Goal: Task Accomplishment & Management: Use online tool/utility

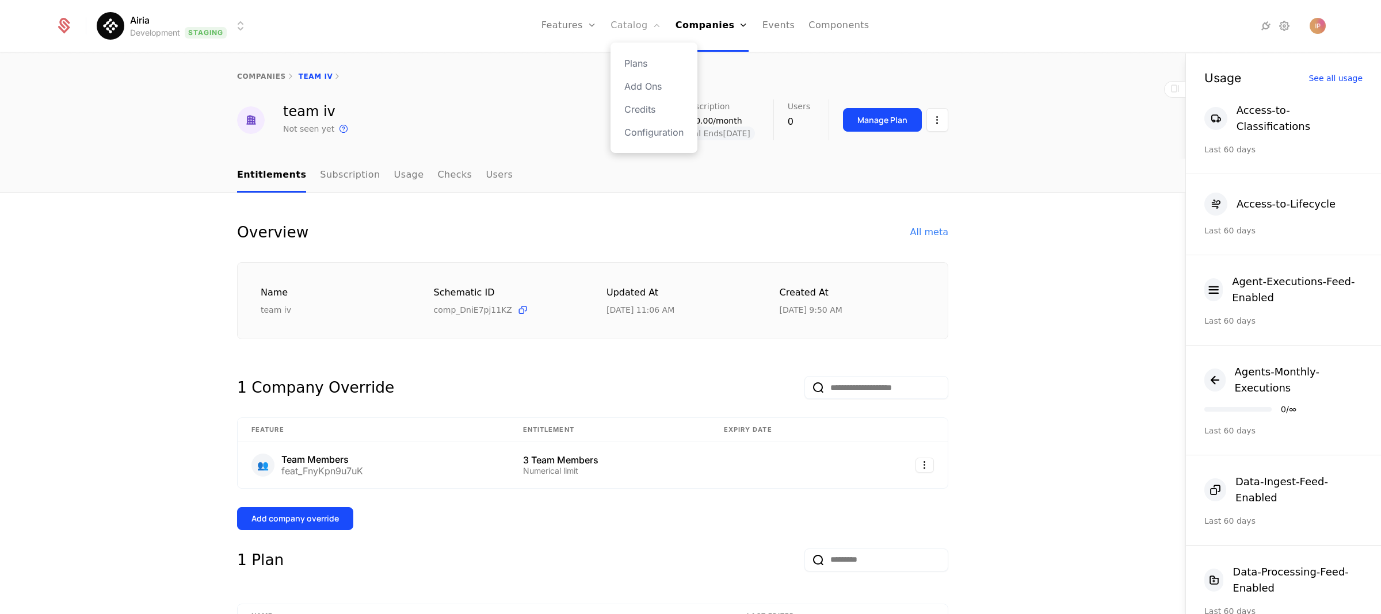
scroll to position [4, 0]
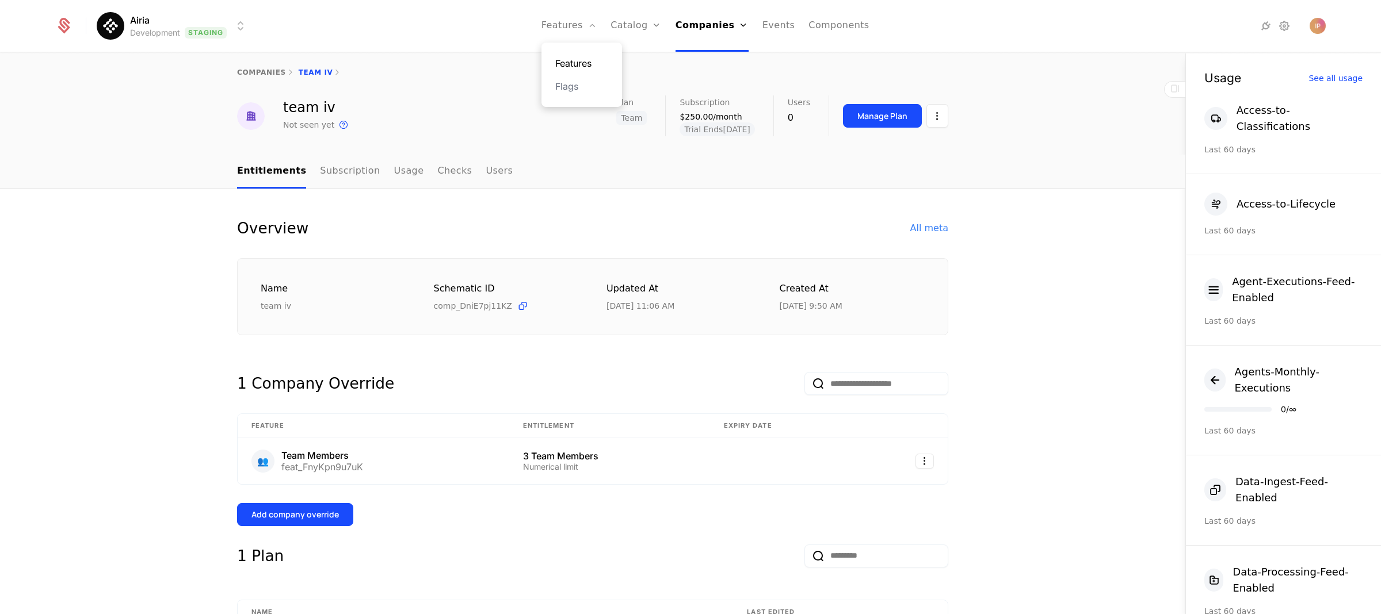
click at [589, 60] on link "Features" at bounding box center [581, 63] width 53 height 14
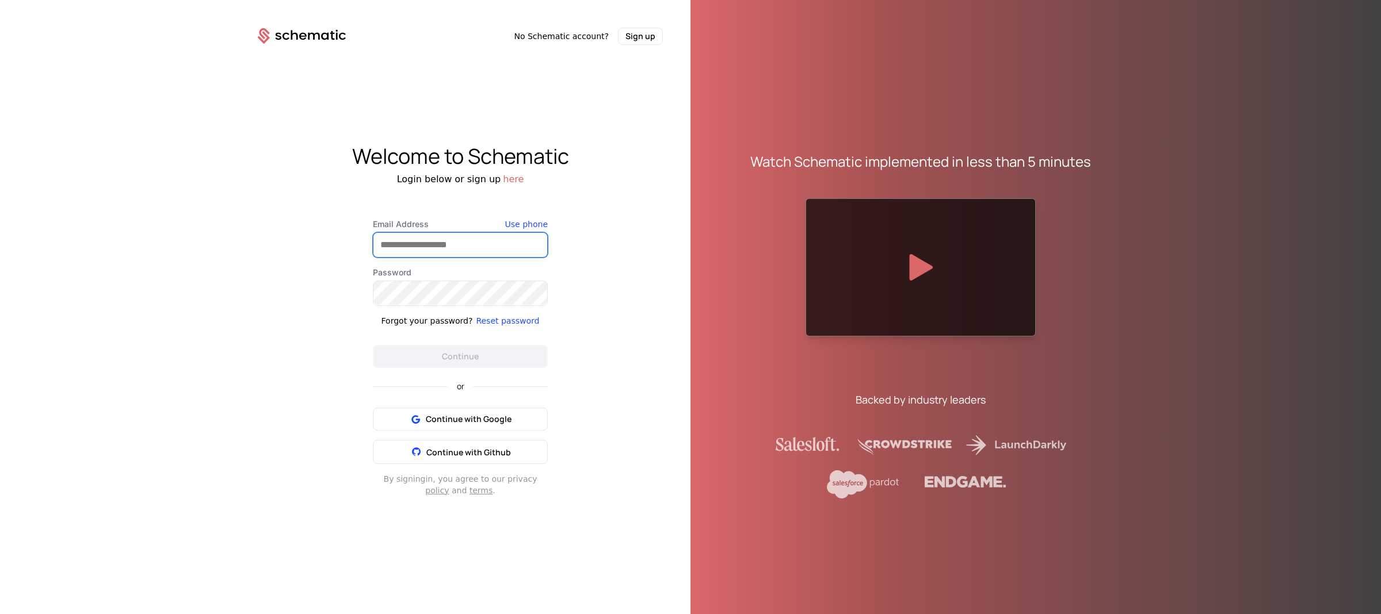
click at [441, 246] on input "Email Address" at bounding box center [460, 245] width 174 height 24
click at [300, 285] on div "Welcome to Schematic Login below or sign up here Email Address Use phone Passwo…" at bounding box center [460, 320] width 460 height 551
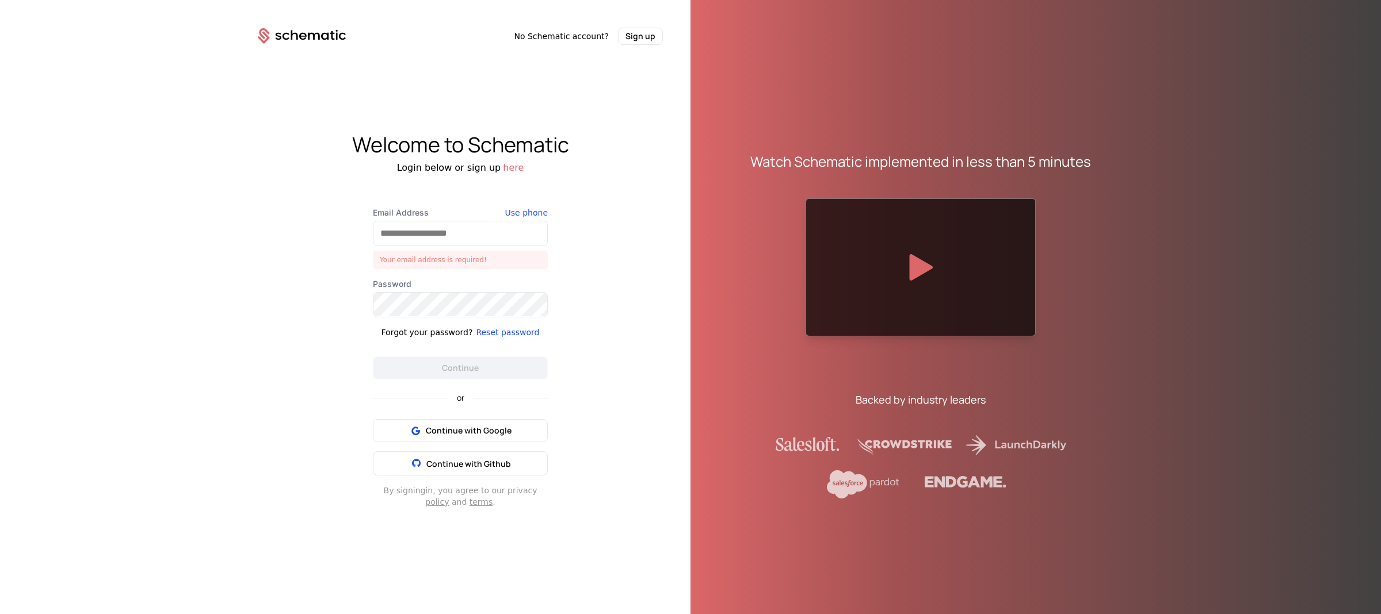
click at [312, 440] on div "Welcome to Schematic Login below or sign up here Email Address Your email addre…" at bounding box center [460, 320] width 460 height 551
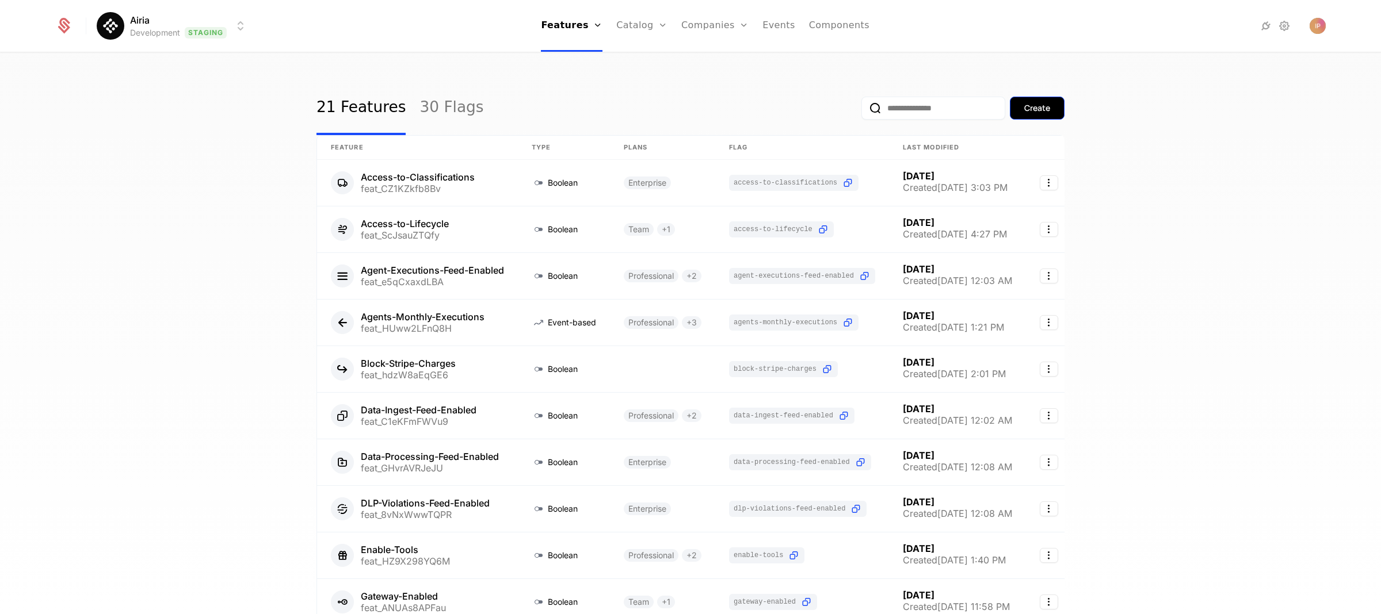
click at [1050, 110] on button "Create" at bounding box center [1037, 108] width 55 height 23
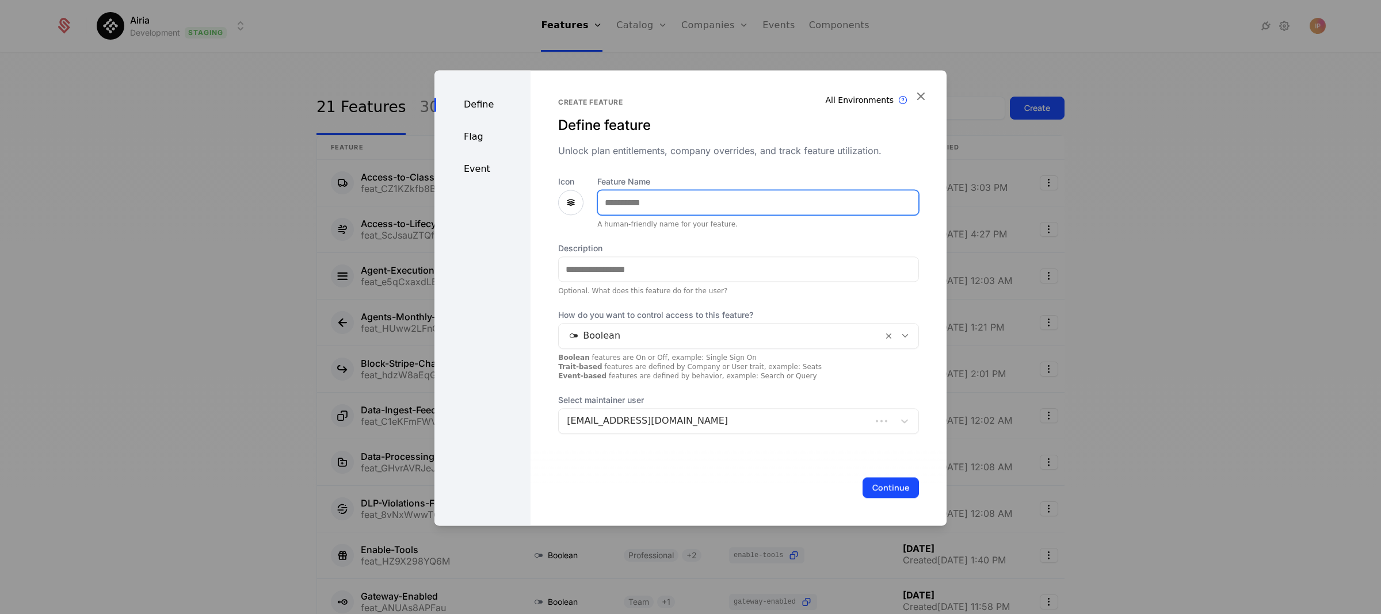
click at [646, 205] on input "Feature Name" at bounding box center [758, 202] width 320 height 24
paste input "**********"
type input "**********"
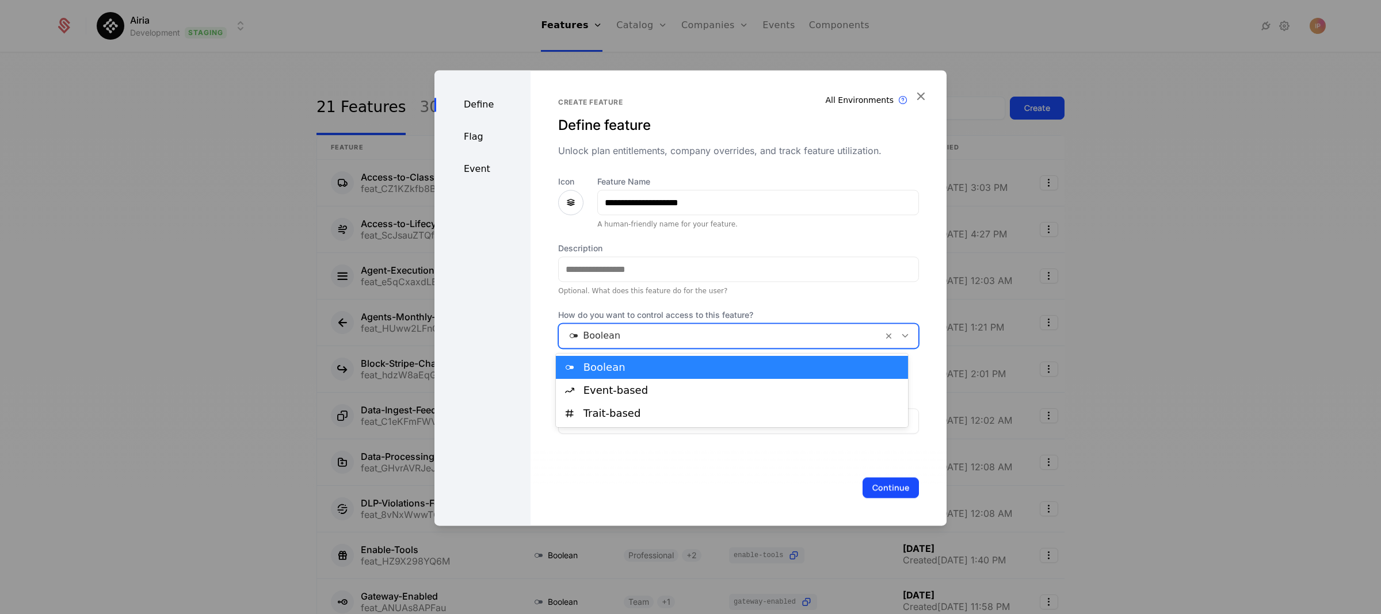
click at [900, 338] on icon at bounding box center [905, 336] width 10 height 10
click at [772, 410] on div "Trait-based" at bounding box center [742, 413] width 318 height 10
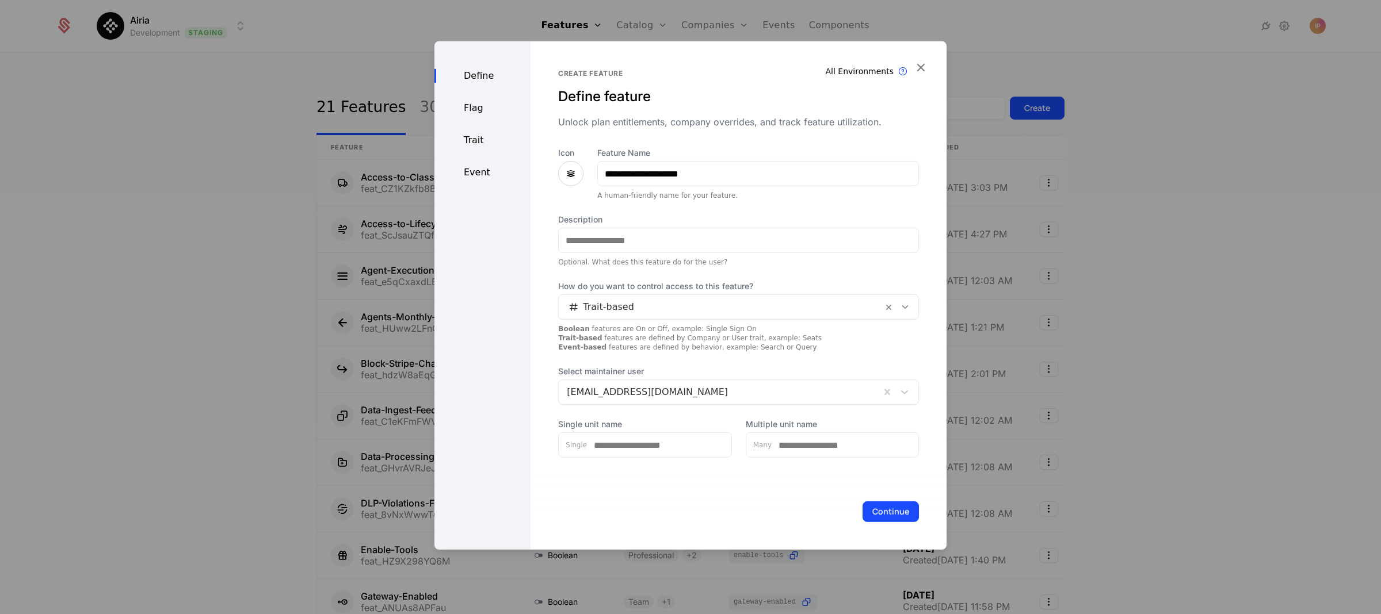
click at [487, 109] on div "Flag" at bounding box center [482, 108] width 96 height 14
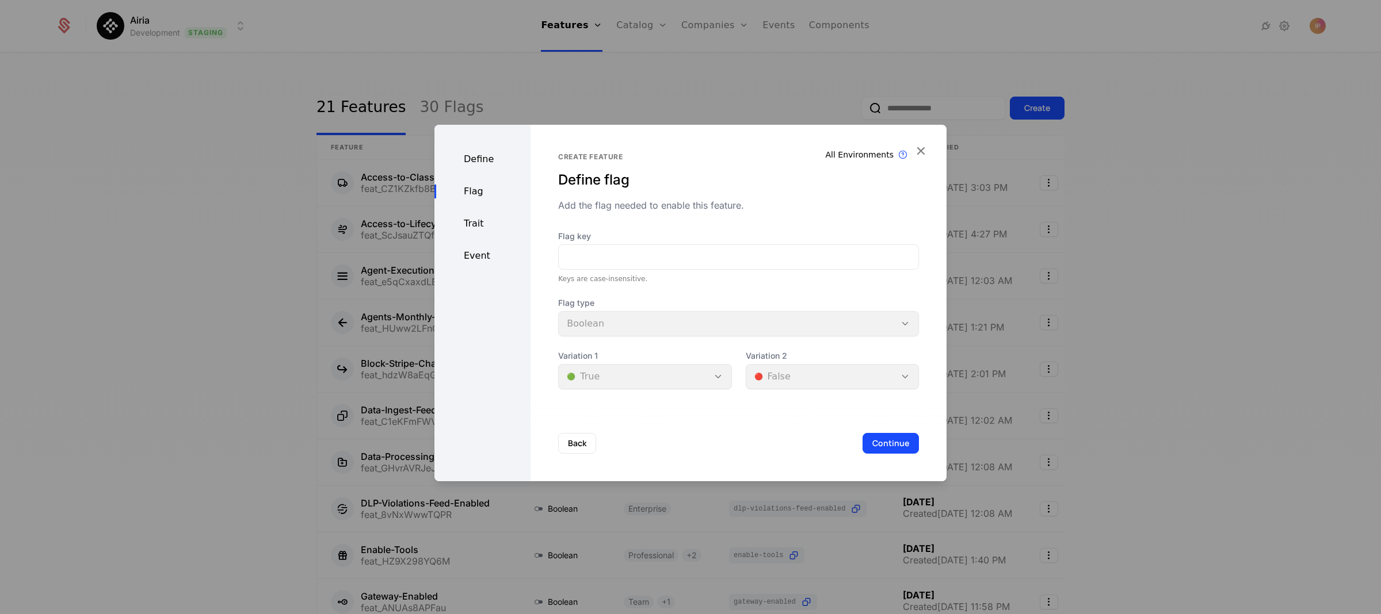
click at [479, 161] on div "Define" at bounding box center [482, 159] width 96 height 14
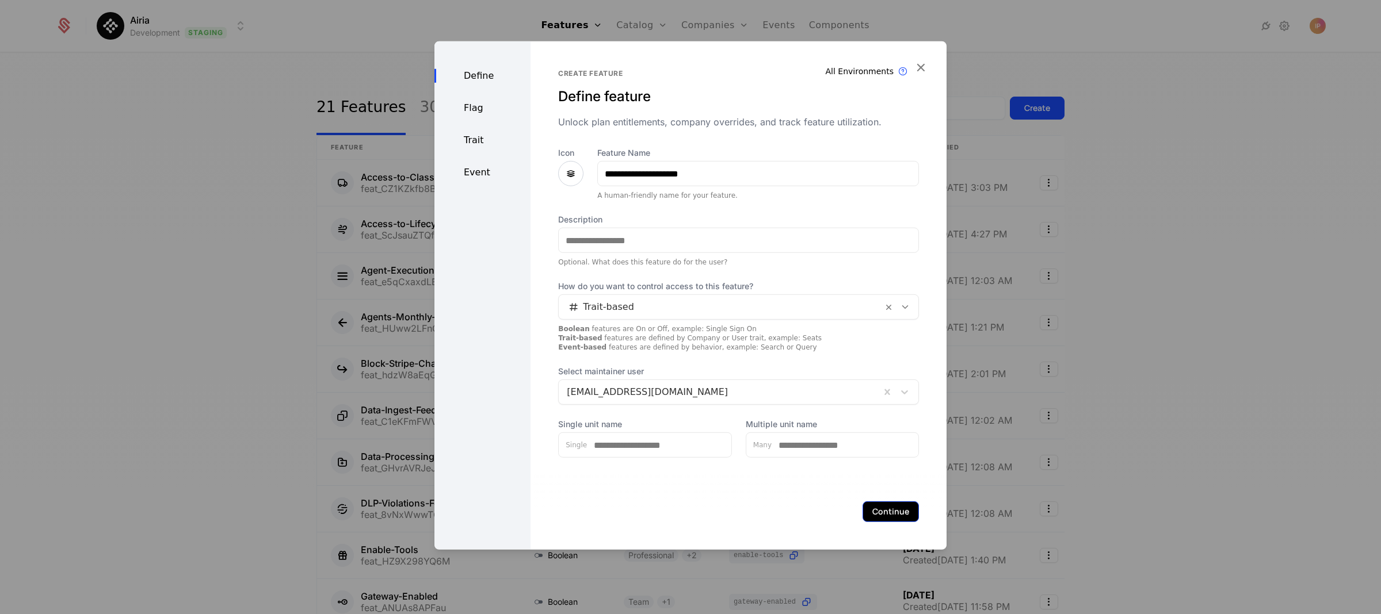
click at [872, 510] on button "Continue" at bounding box center [890, 512] width 56 height 21
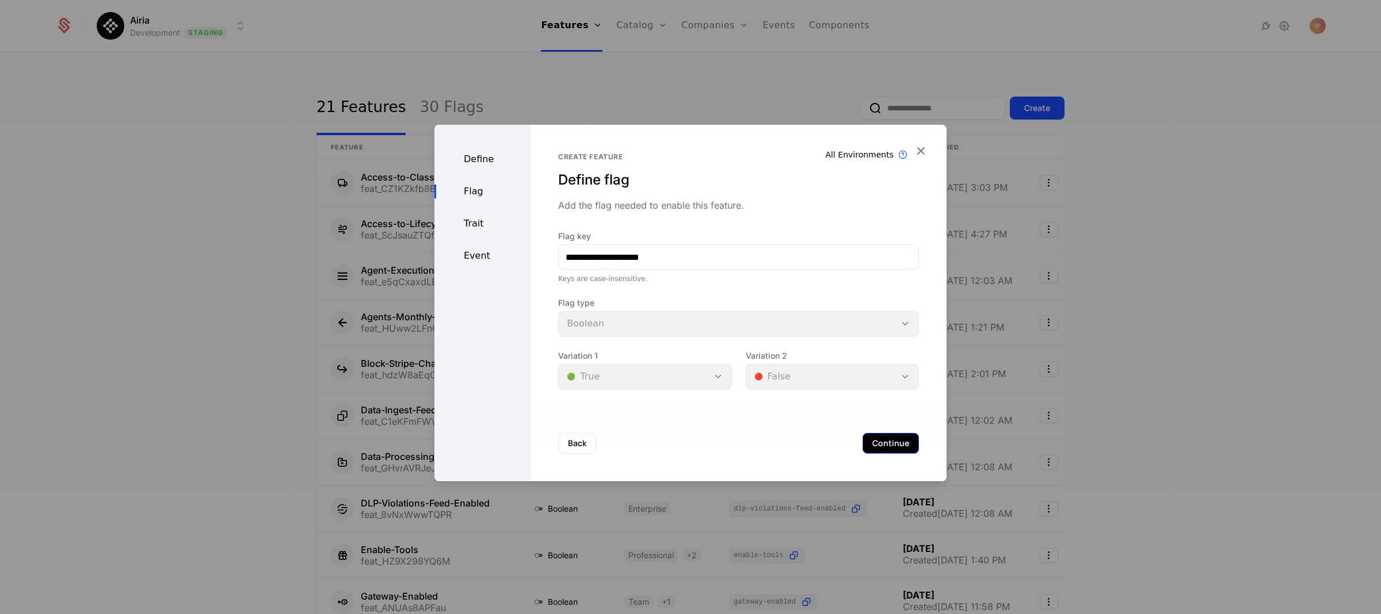
click at [866, 444] on button "Continue" at bounding box center [890, 443] width 56 height 21
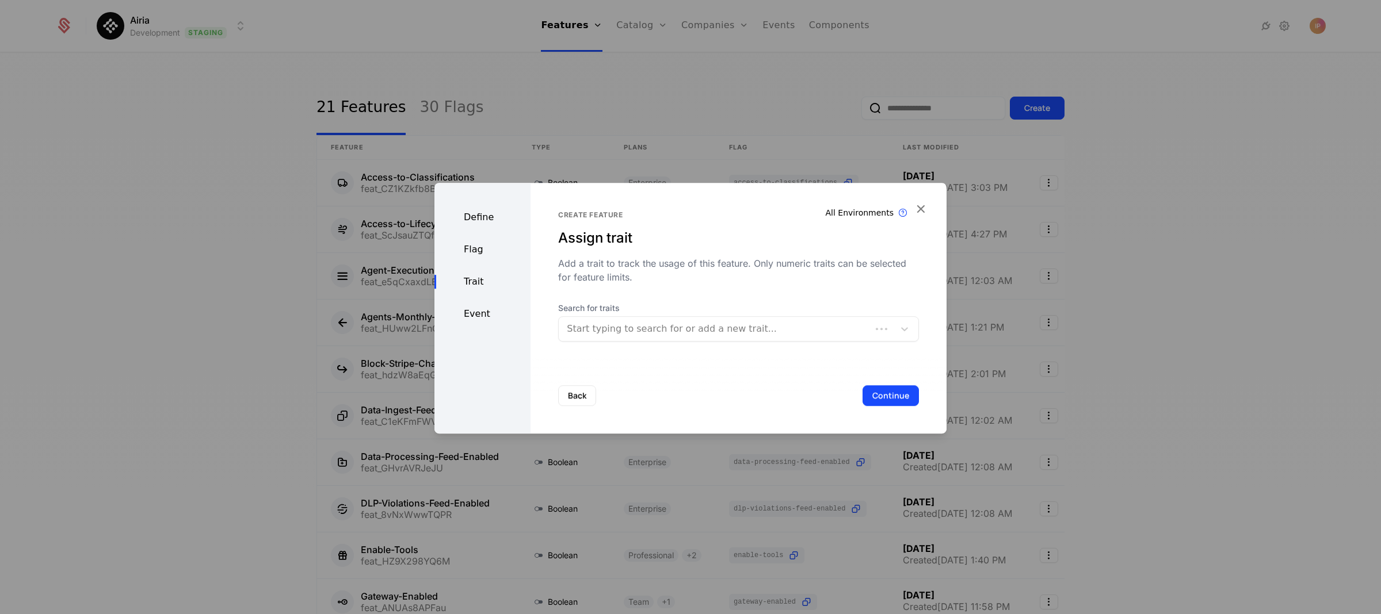
click at [666, 331] on div at bounding box center [715, 329] width 296 height 16
type input "**********"
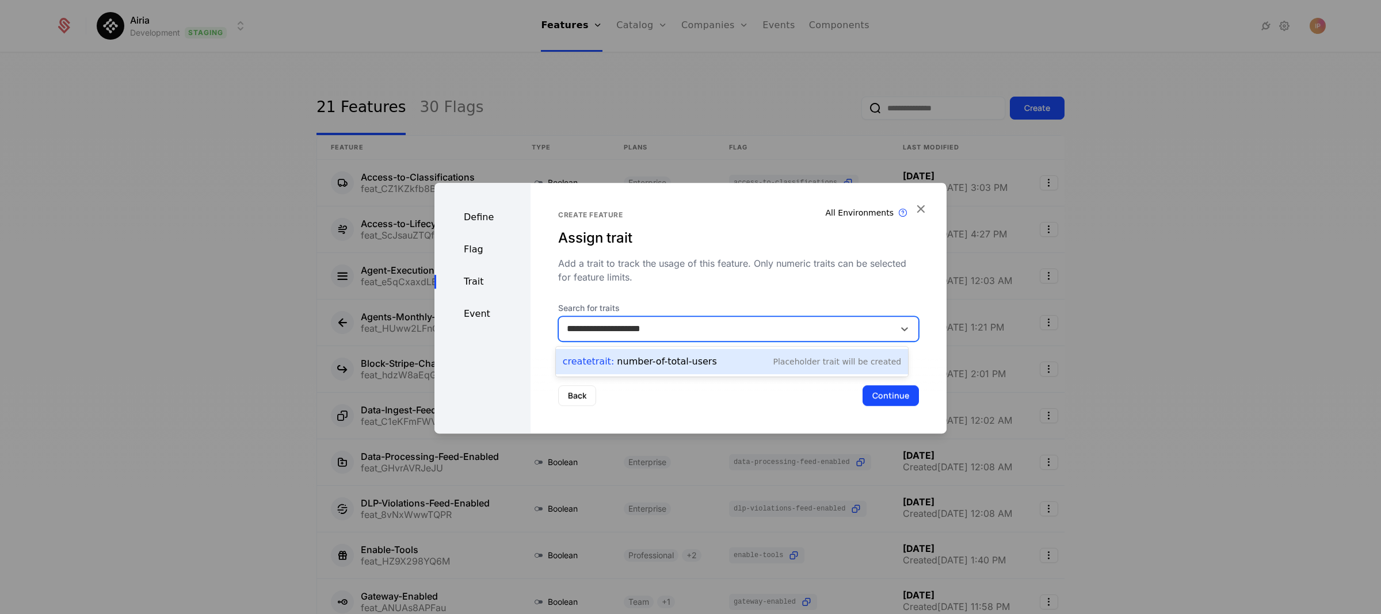
click at [658, 362] on div "Create Trait : number-of-total-users" at bounding box center [640, 362] width 154 height 14
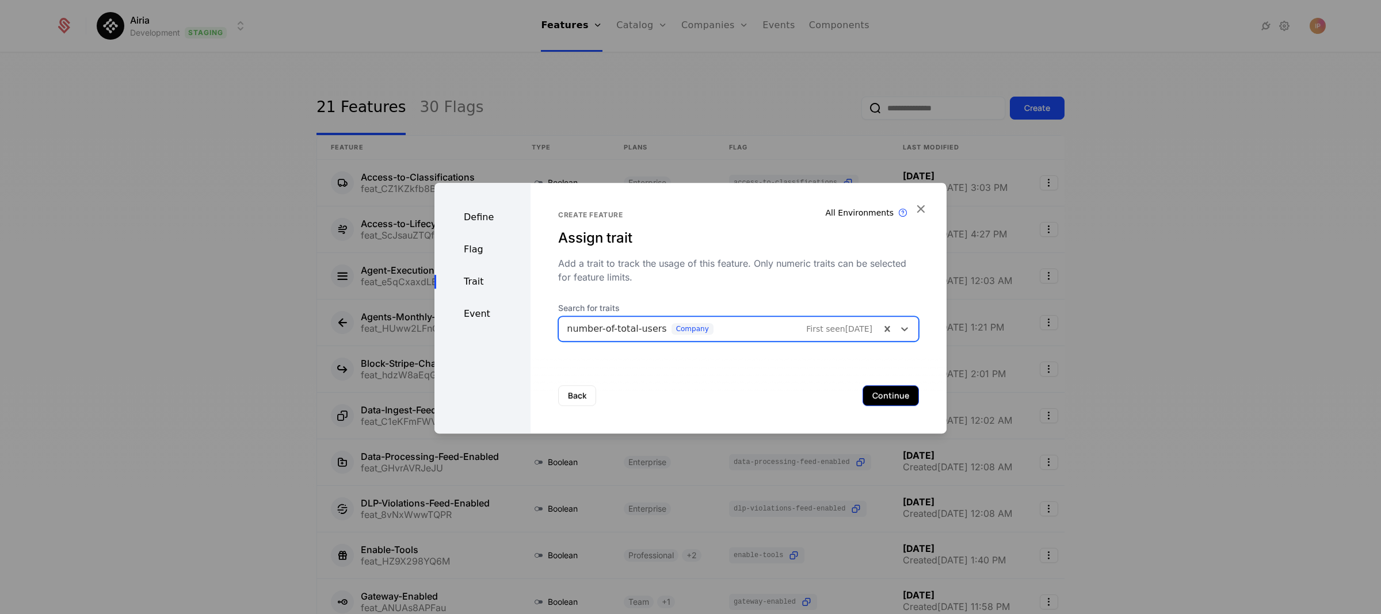
click at [879, 395] on button "Continue" at bounding box center [890, 395] width 56 height 21
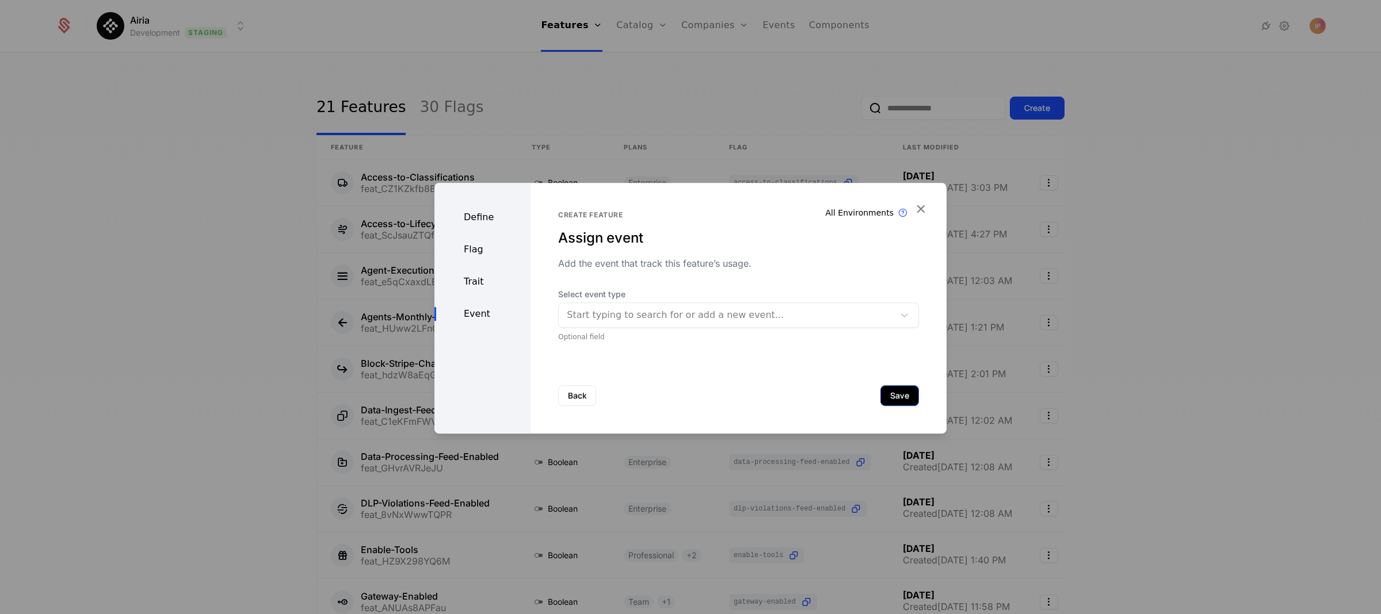
click at [886, 392] on button "Save" at bounding box center [899, 395] width 39 height 21
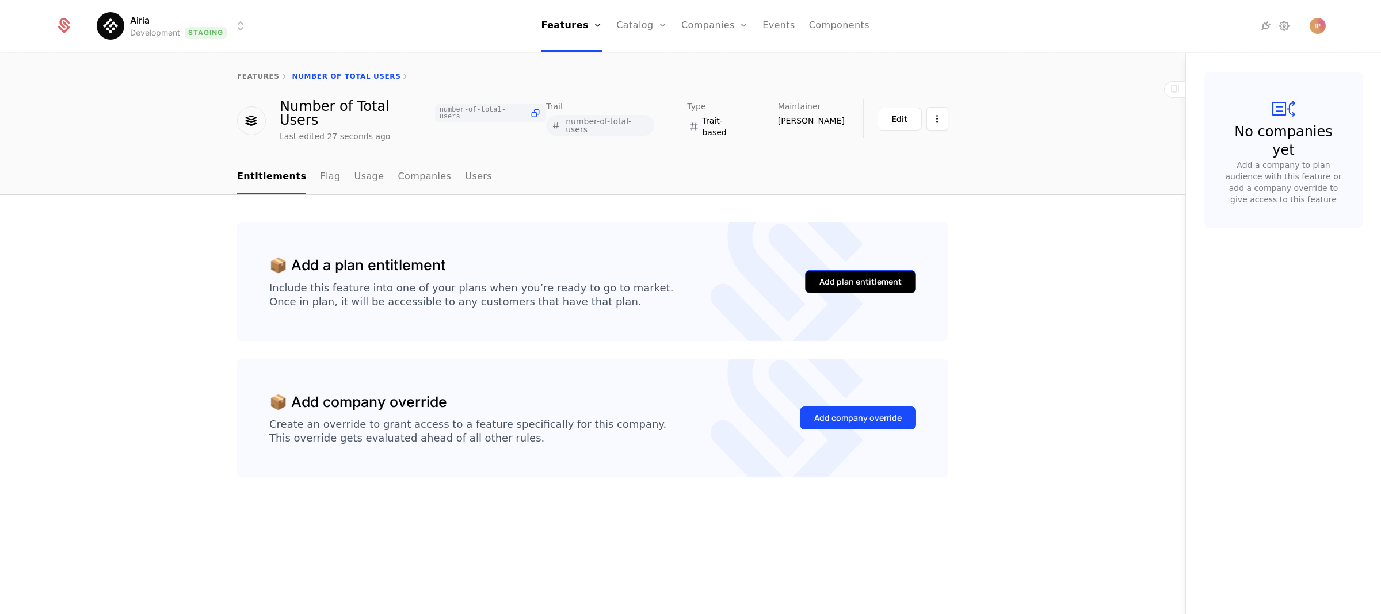
click at [880, 276] on div "Add plan entitlement" at bounding box center [860, 282] width 82 height 12
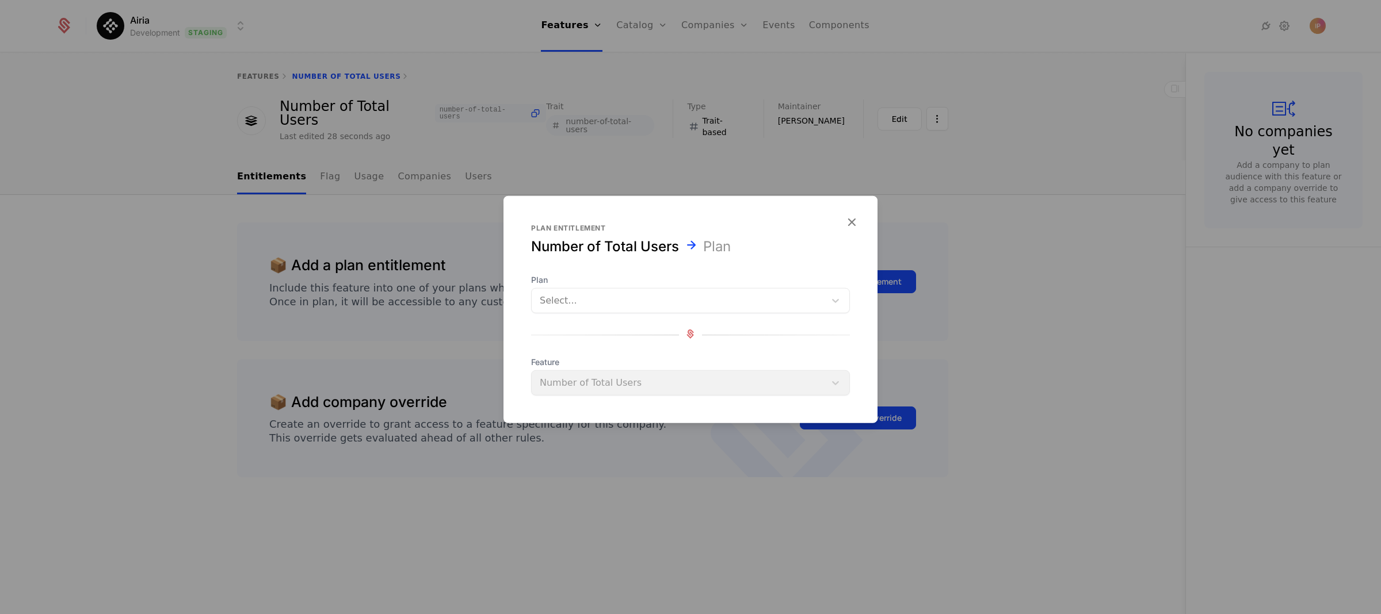
click at [650, 297] on div at bounding box center [678, 301] width 277 height 16
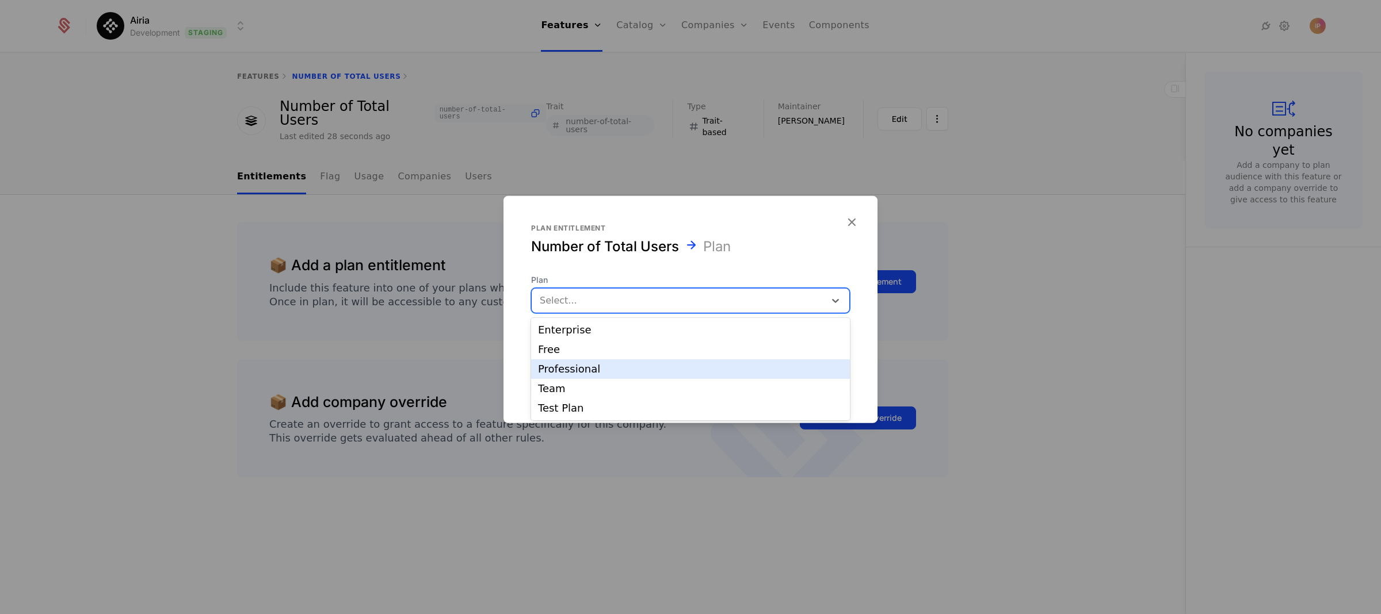
click at [619, 370] on div "Professional" at bounding box center [690, 369] width 305 height 10
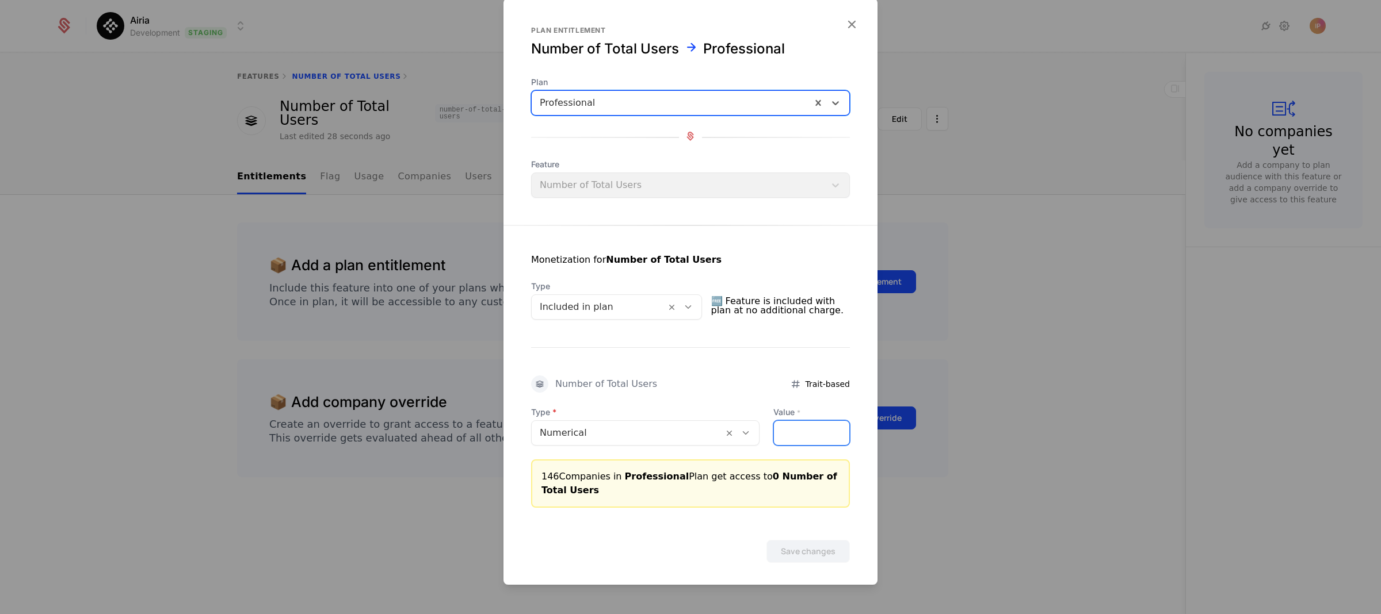
click at [803, 433] on input "Value *" at bounding box center [811, 433] width 75 height 24
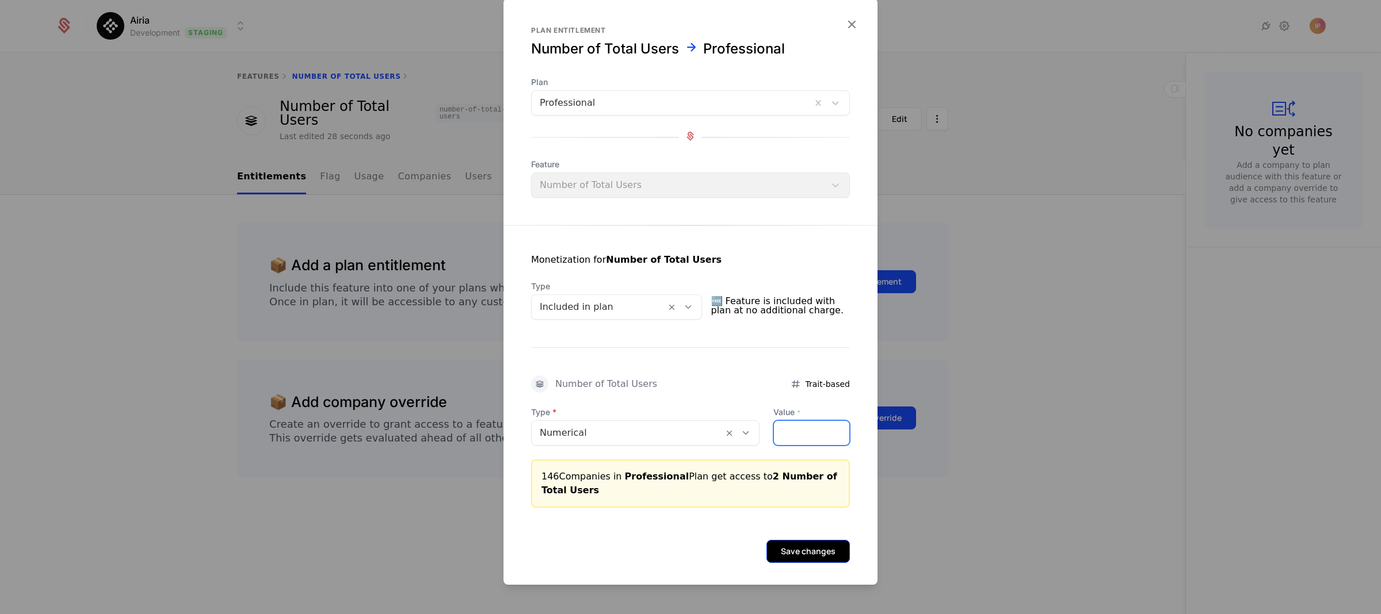
type input "*"
click at [793, 552] on button "Save changes" at bounding box center [807, 551] width 83 height 23
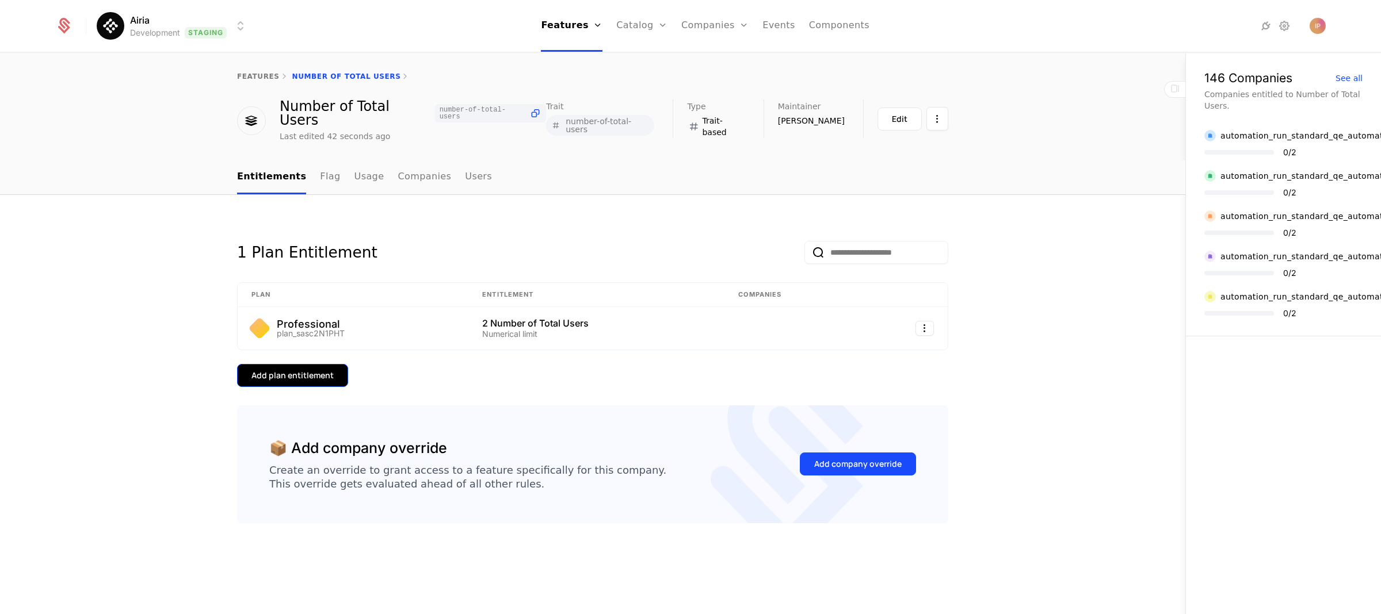
click at [322, 370] on div "Add plan entitlement" at bounding box center [292, 376] width 82 height 12
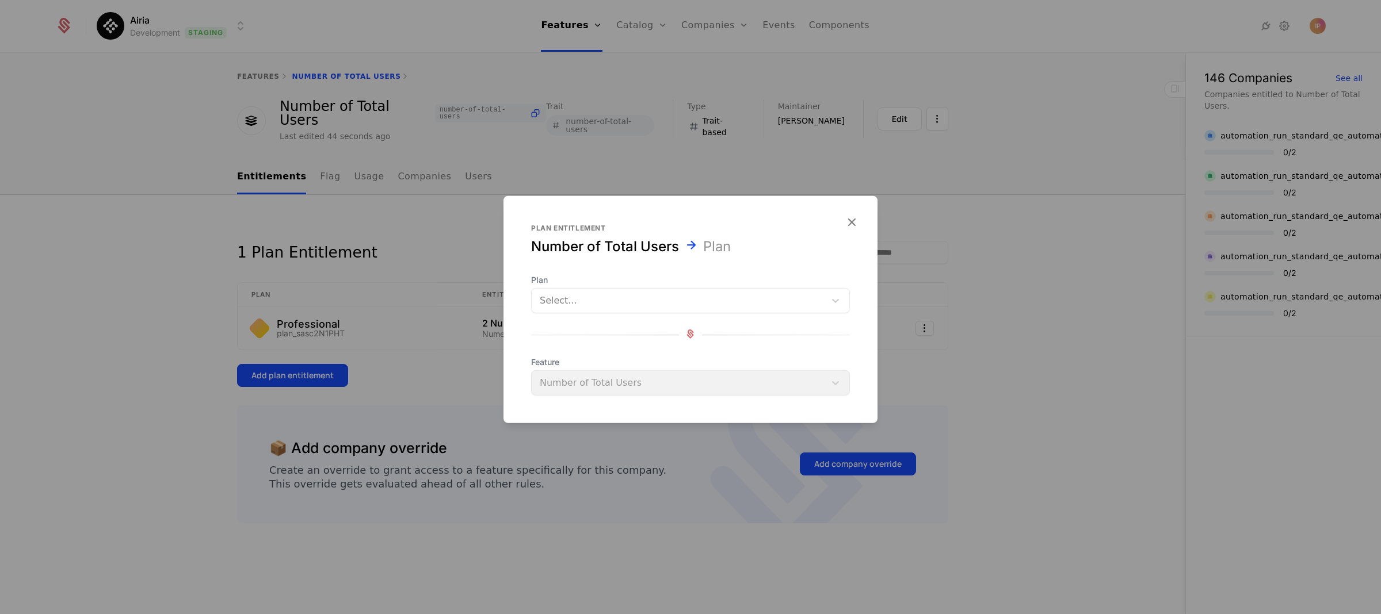
click at [614, 304] on div at bounding box center [678, 301] width 277 height 16
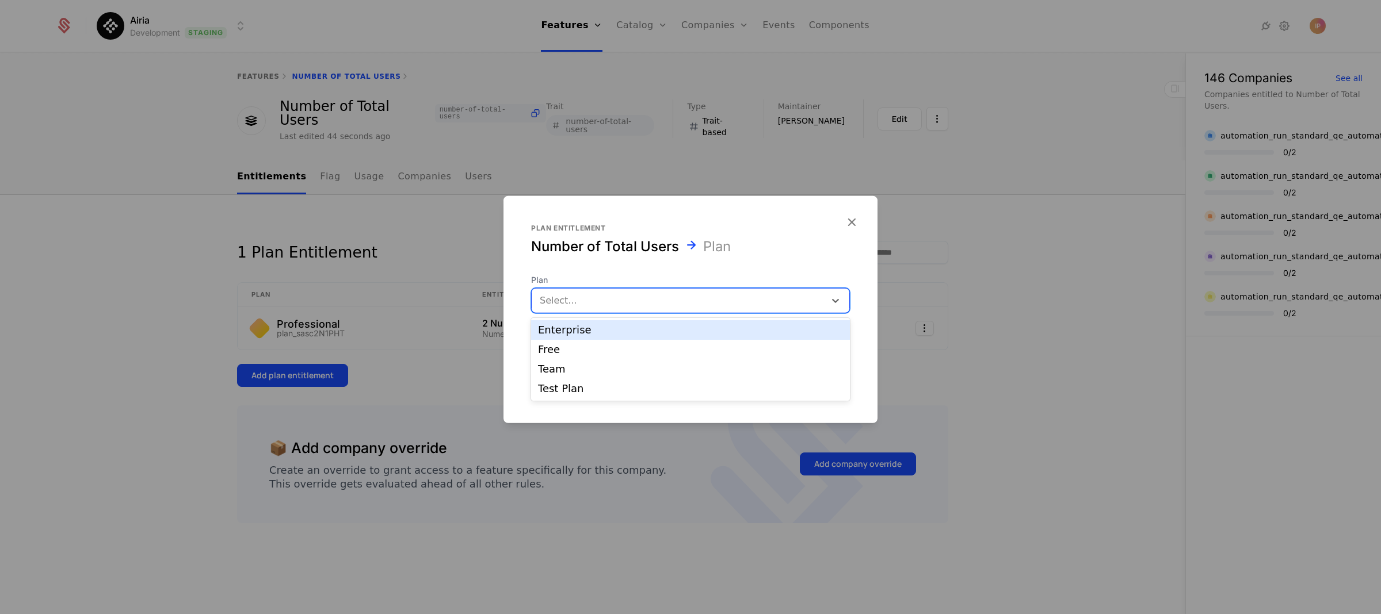
click at [603, 335] on div "Enterprise" at bounding box center [690, 330] width 305 height 10
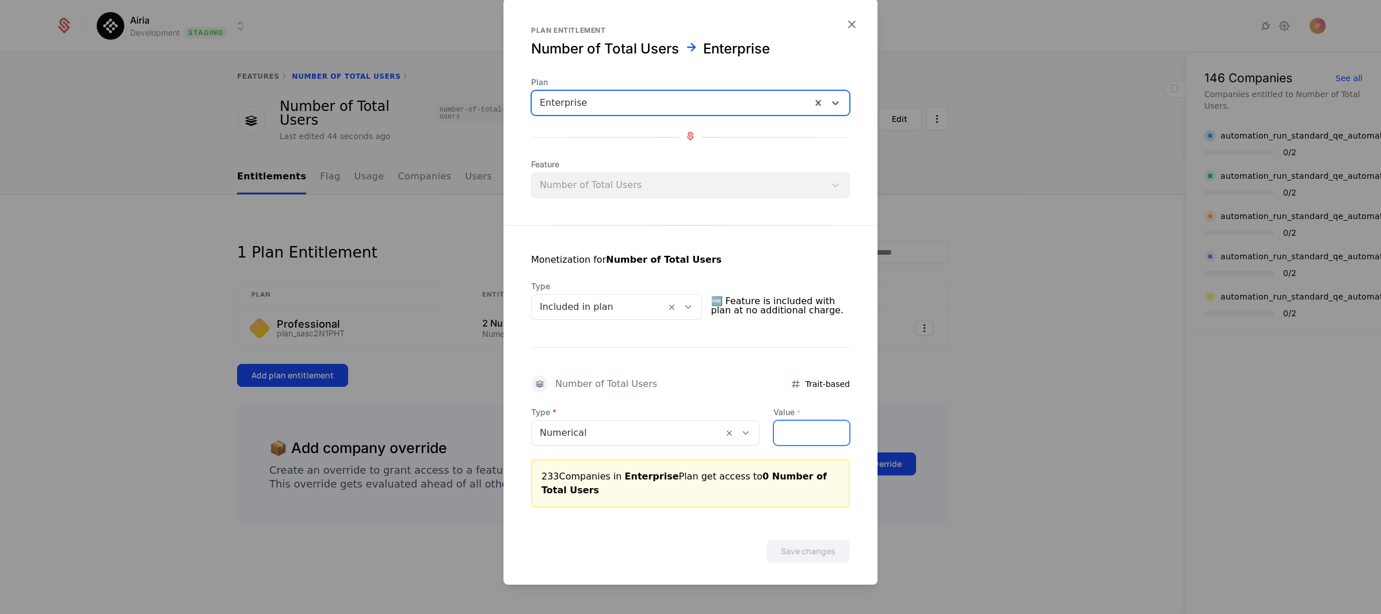
click at [803, 440] on input "Value *" at bounding box center [811, 433] width 75 height 24
click at [803, 435] on input "Value *" at bounding box center [811, 433] width 75 height 24
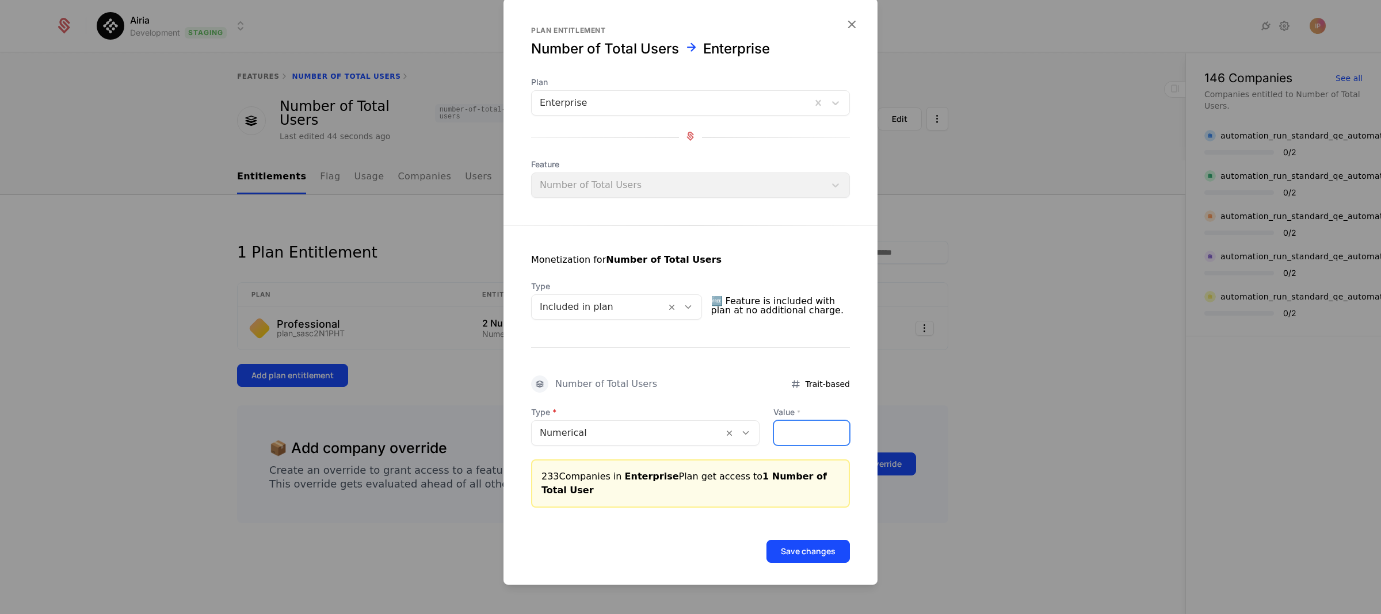
click at [830, 430] on input "*" at bounding box center [811, 433] width 75 height 24
click at [830, 435] on input "*" at bounding box center [811, 433] width 75 height 24
click at [830, 435] on input "**" at bounding box center [811, 433] width 75 height 24
click at [827, 429] on input "*" at bounding box center [811, 433] width 75 height 24
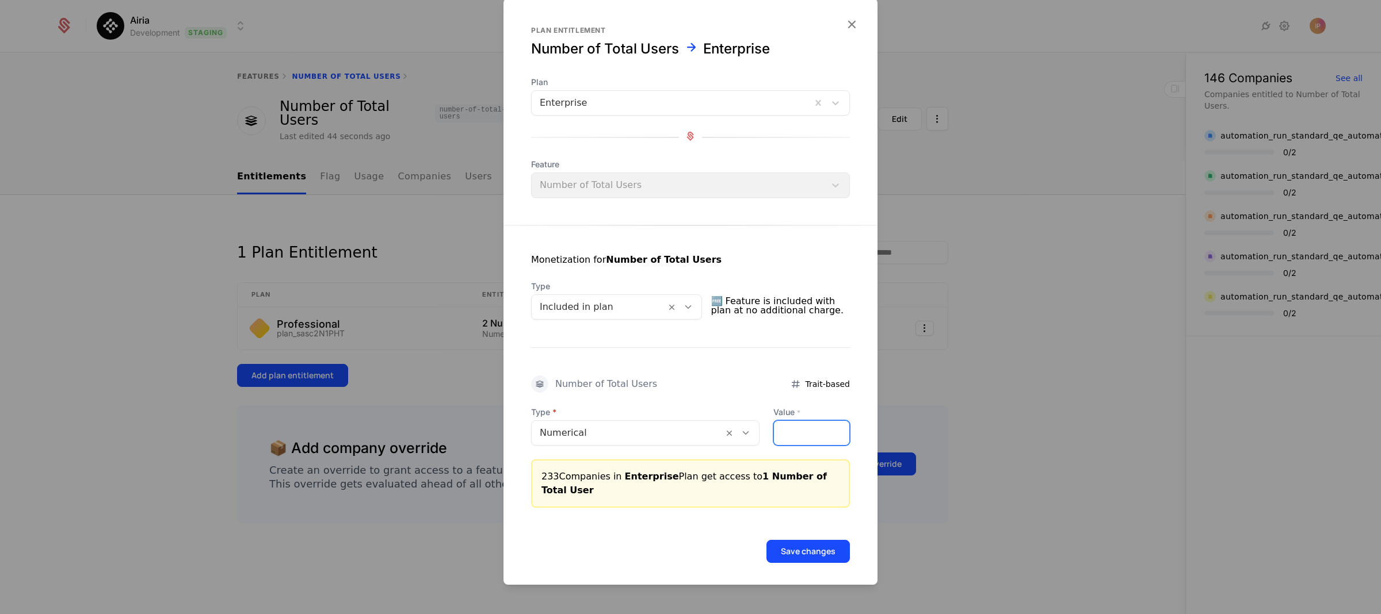
click at [827, 429] on input "*" at bounding box center [811, 433] width 75 height 24
type input "*"
click at [827, 429] on input "*" at bounding box center [811, 433] width 75 height 24
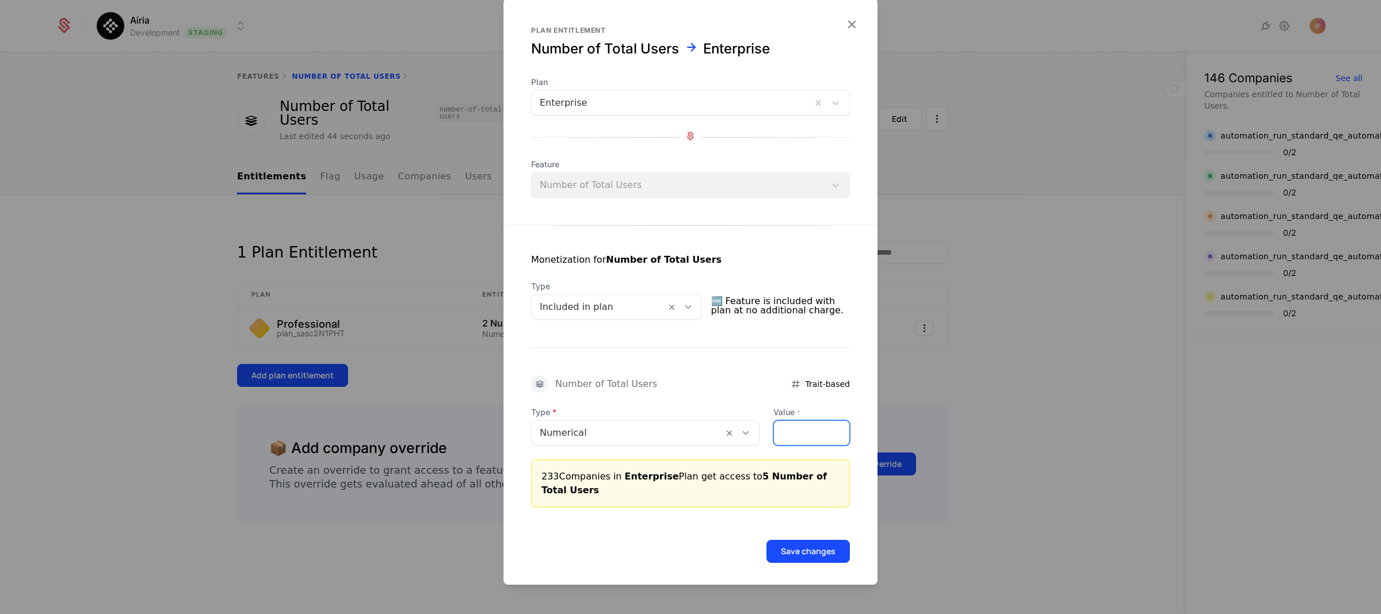
drag, startPoint x: 790, startPoint y: 431, endPoint x: 748, endPoint y: 431, distance: 42.0
click at [748, 431] on div "Type Numerical Value * *" at bounding box center [690, 426] width 319 height 39
click at [844, 24] on icon "button" at bounding box center [851, 24] width 15 height 15
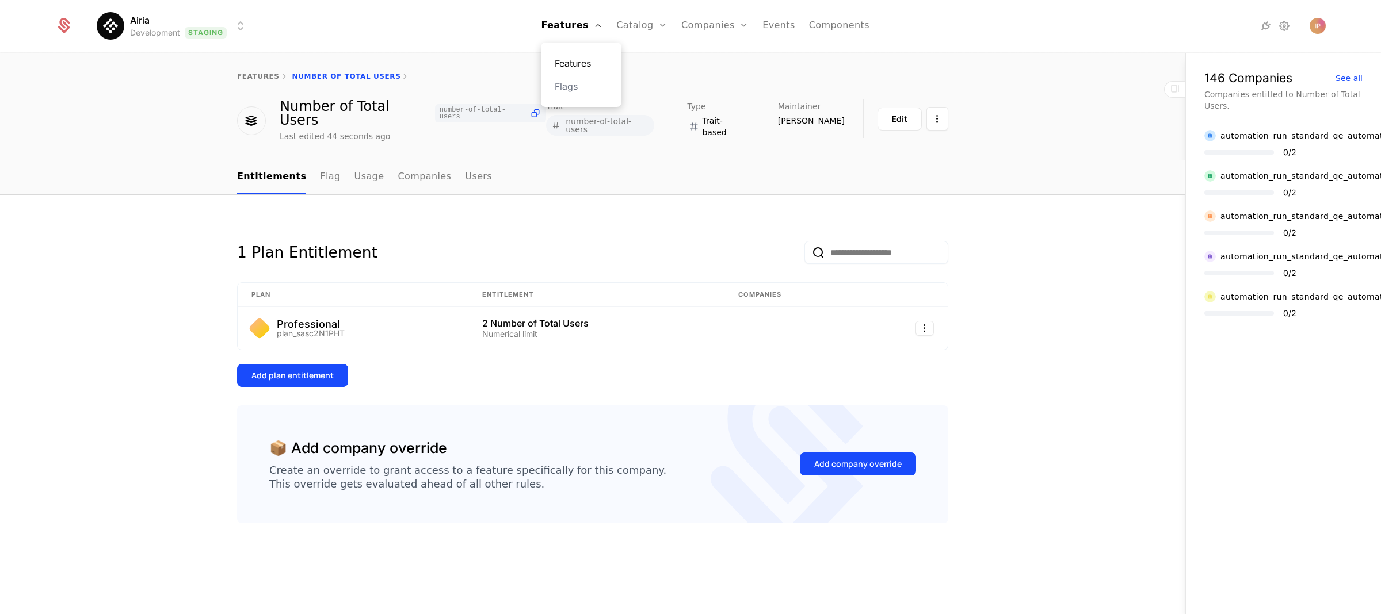
click at [578, 56] on link "Features" at bounding box center [581, 63] width 53 height 14
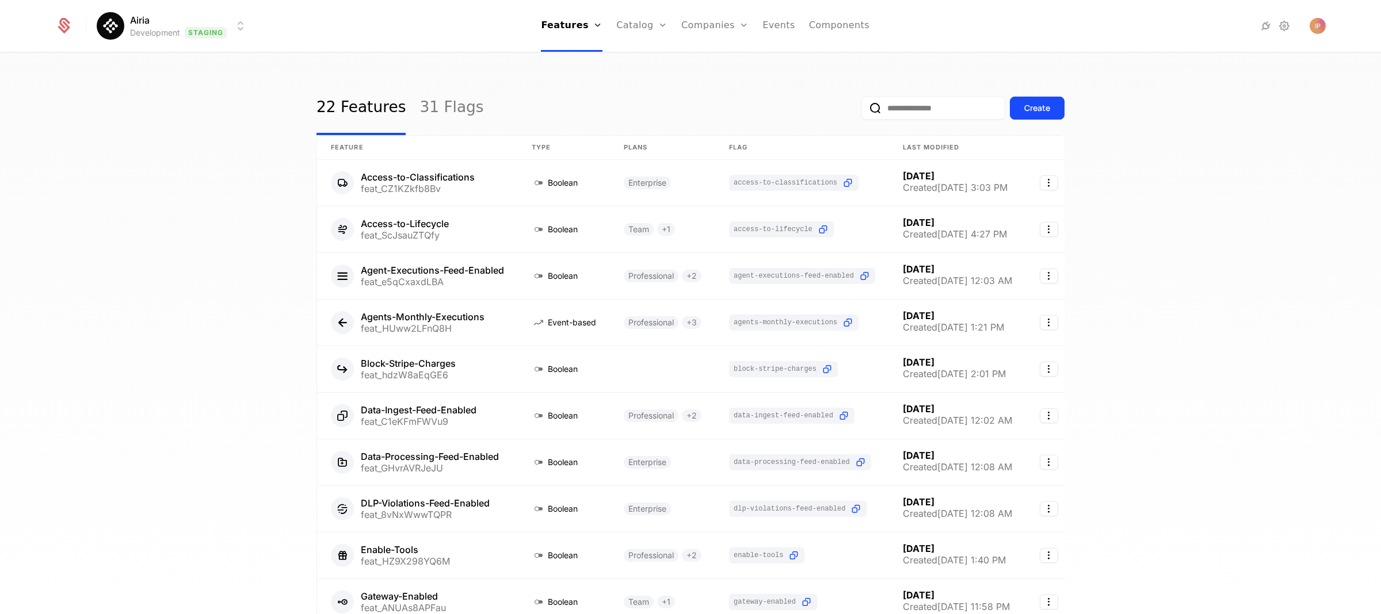
click at [922, 113] on input "email" at bounding box center [933, 108] width 144 height 23
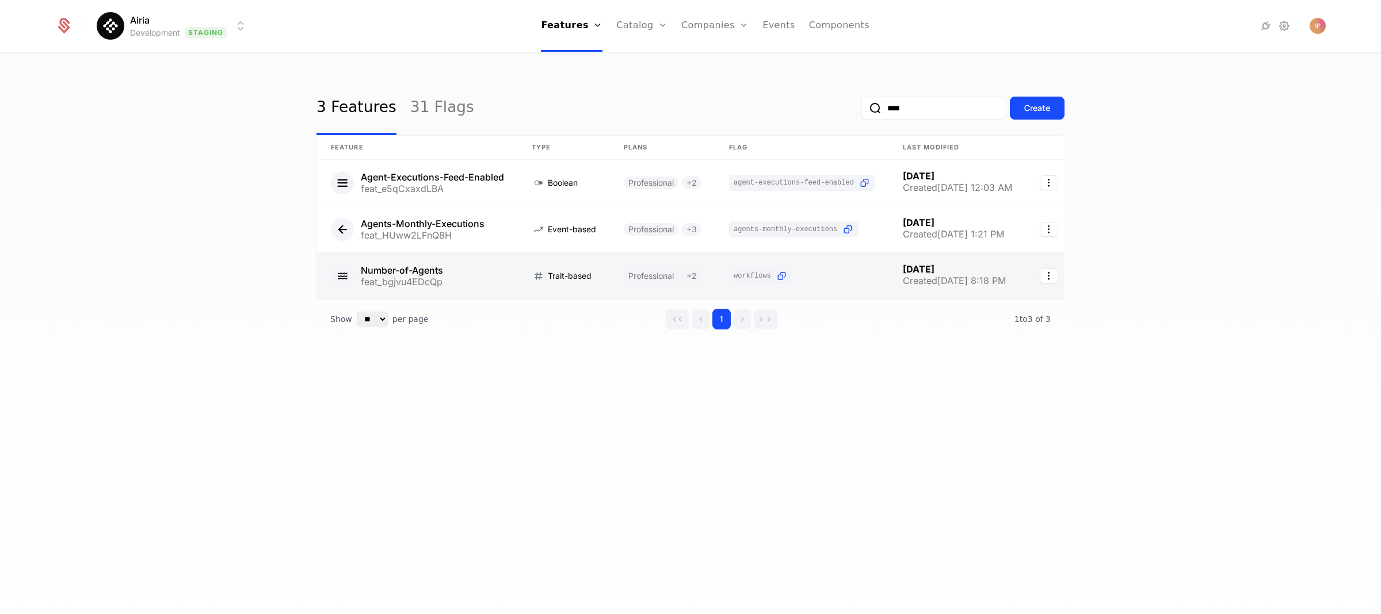
type input "****"
click at [435, 273] on link at bounding box center [417, 276] width 201 height 46
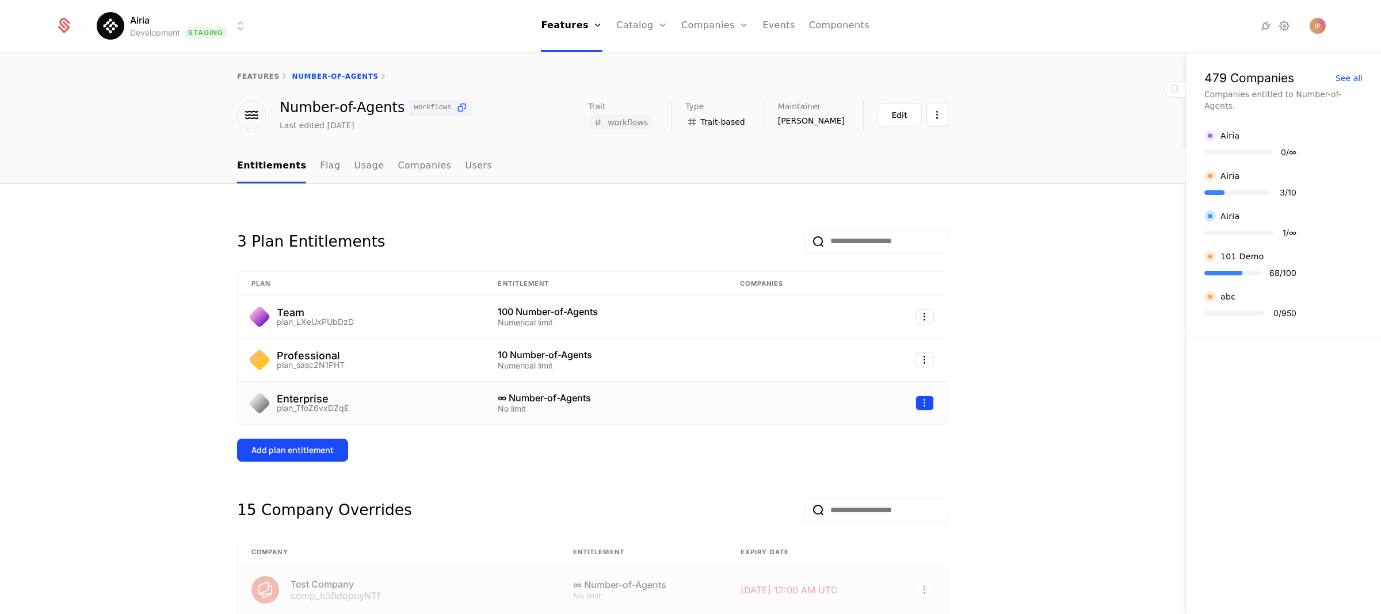
click at [922, 404] on html "Airia Development Staging Features Features Flags Catalog Plans Add Ons Credits…" at bounding box center [690, 307] width 1381 height 614
click at [841, 458] on div "Edit" at bounding box center [837, 458] width 20 height 16
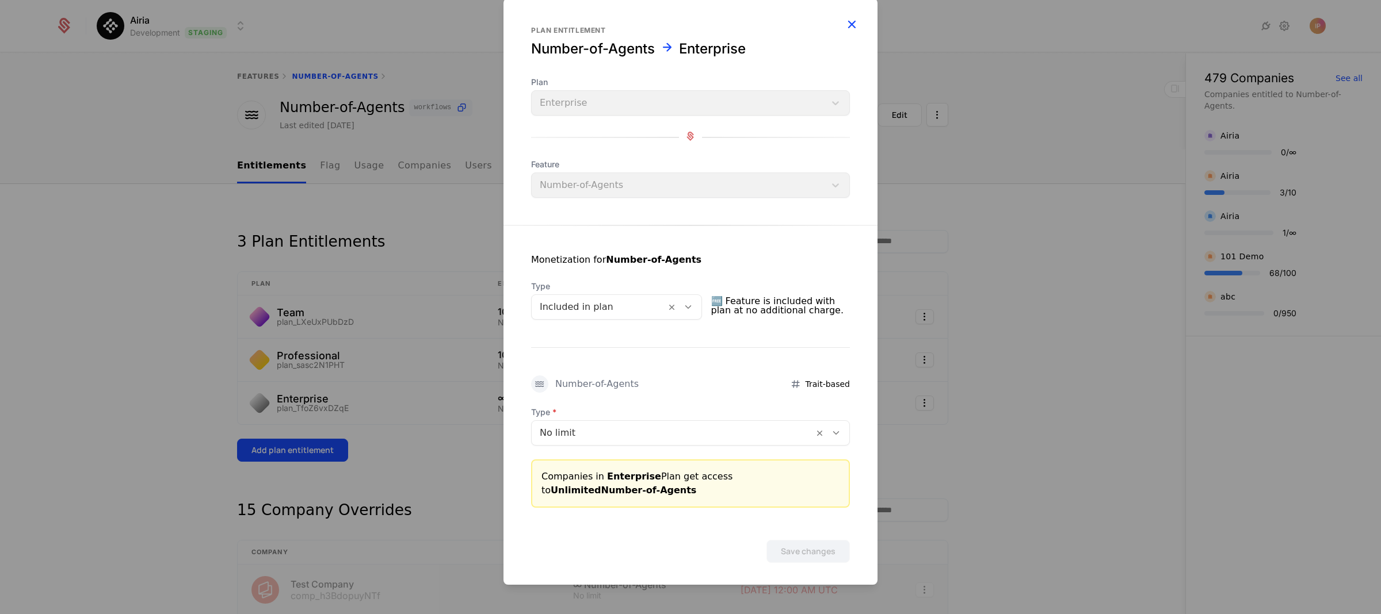
click at [846, 25] on icon "button" at bounding box center [851, 24] width 15 height 15
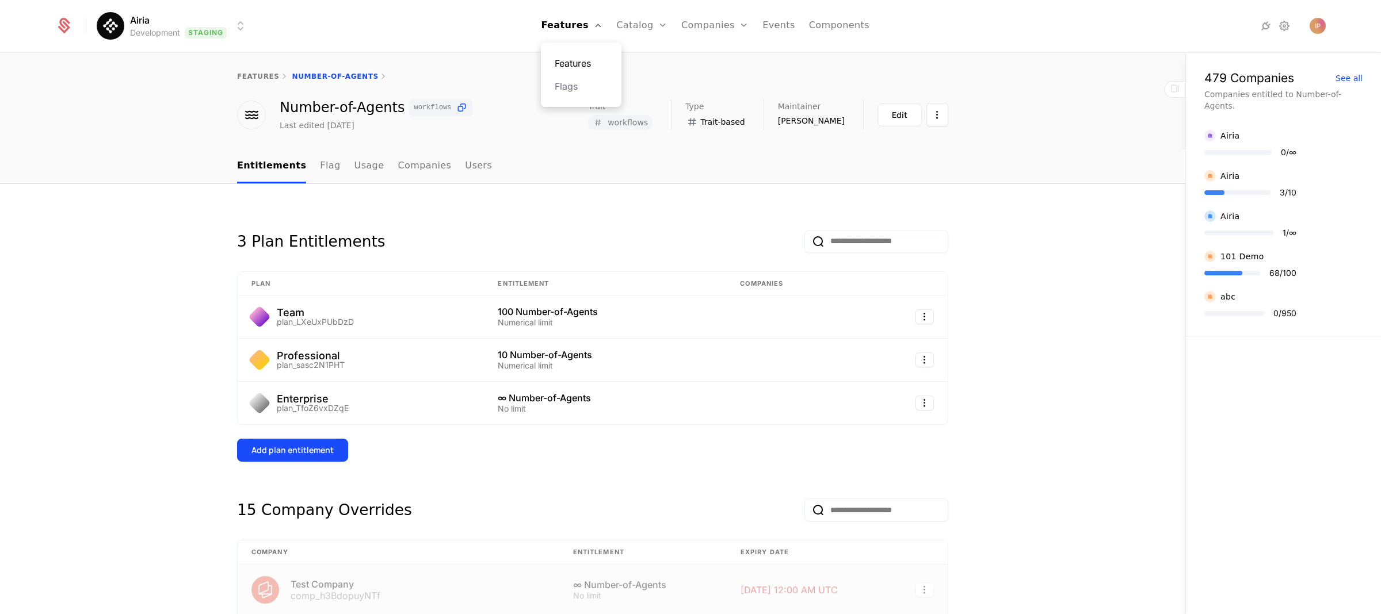
click at [572, 63] on link "Features" at bounding box center [581, 63] width 53 height 14
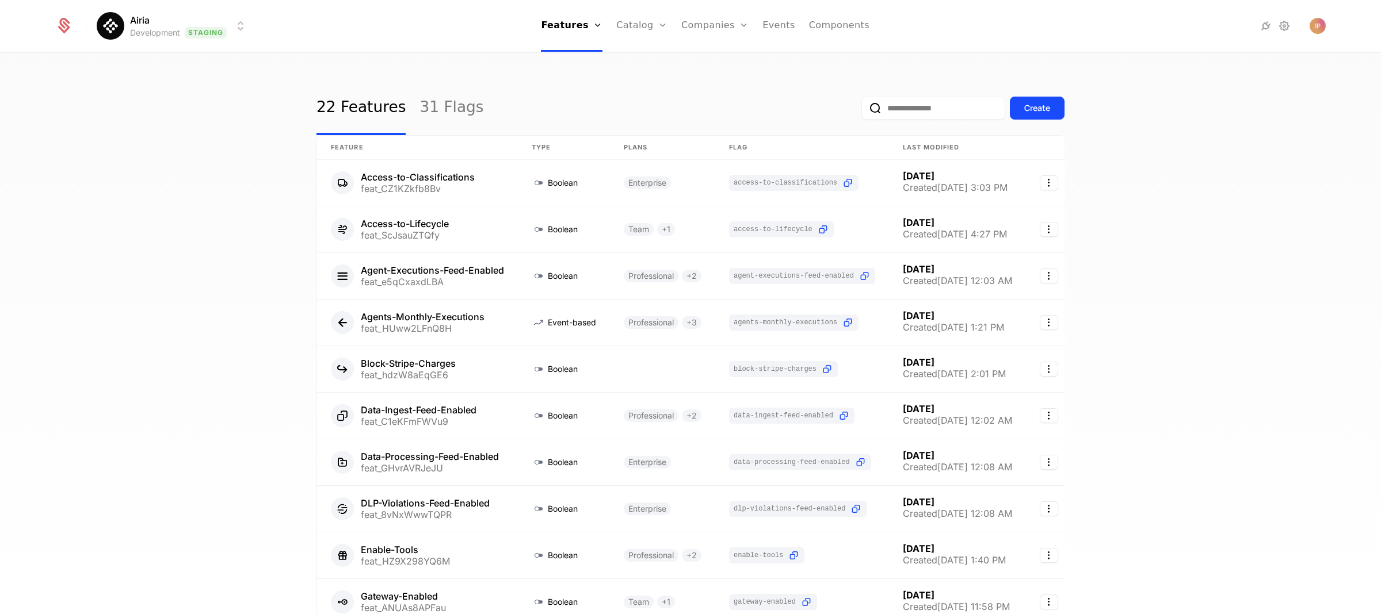
click at [889, 104] on input "email" at bounding box center [933, 108] width 144 height 23
paste input "**********"
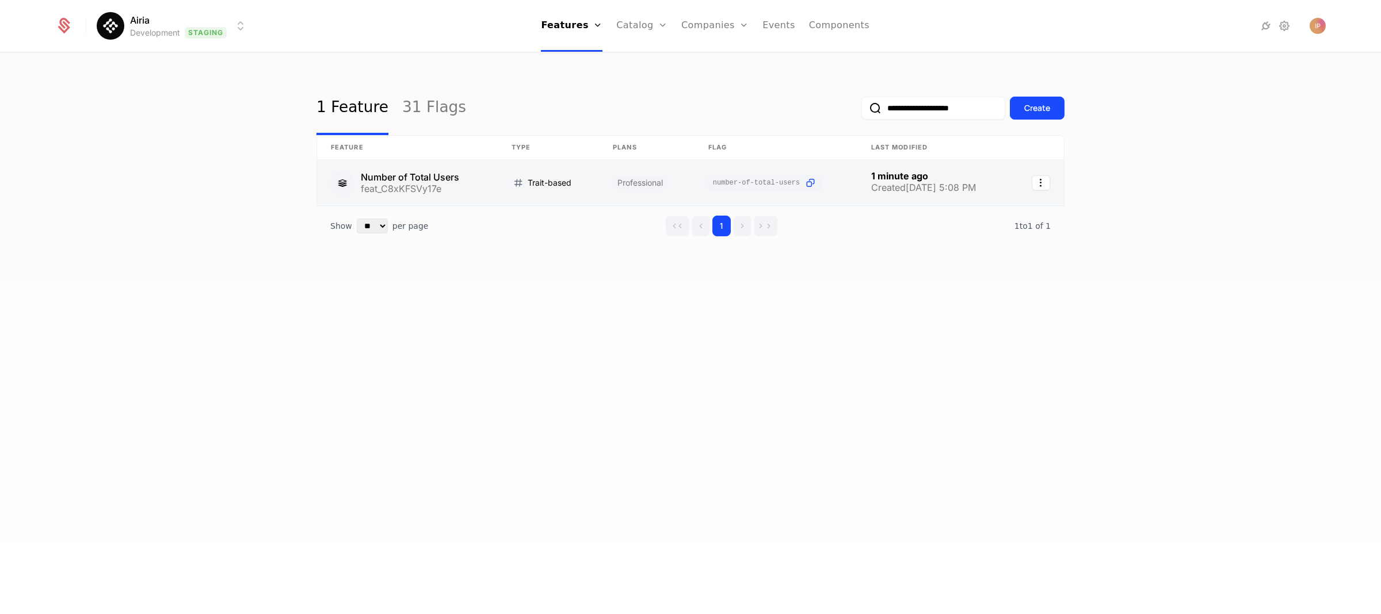
type input "**********"
click at [417, 188] on link at bounding box center [407, 183] width 181 height 46
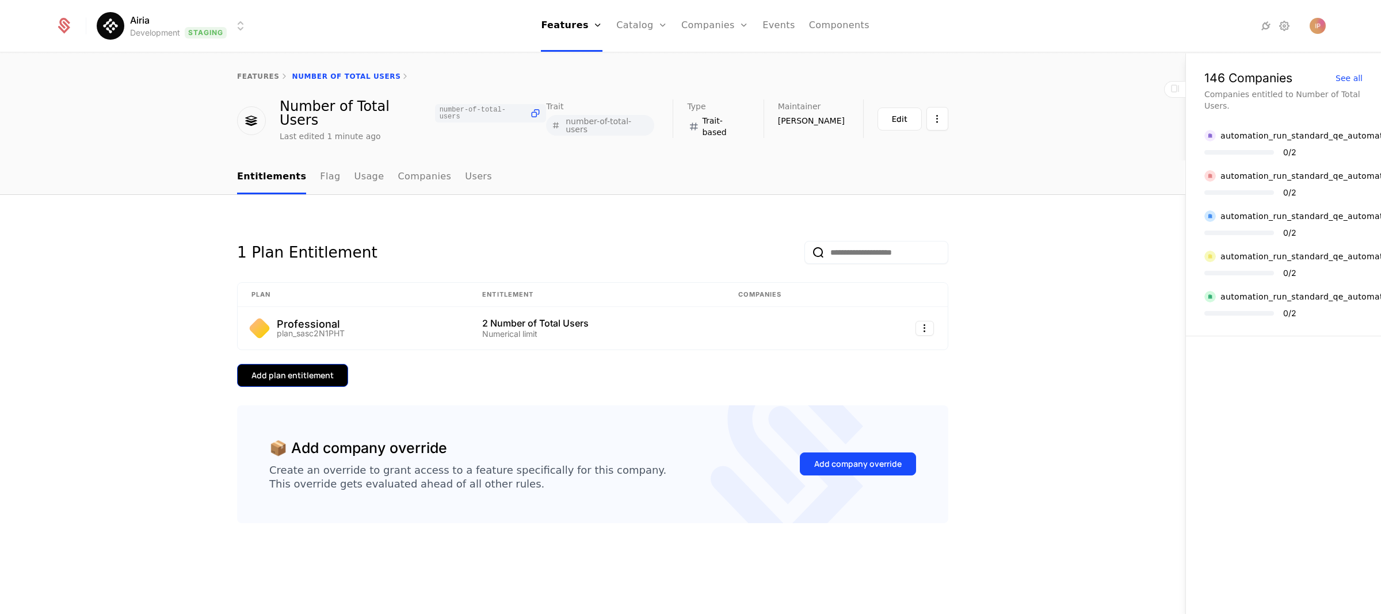
click at [297, 370] on div "Add plan entitlement" at bounding box center [292, 376] width 82 height 12
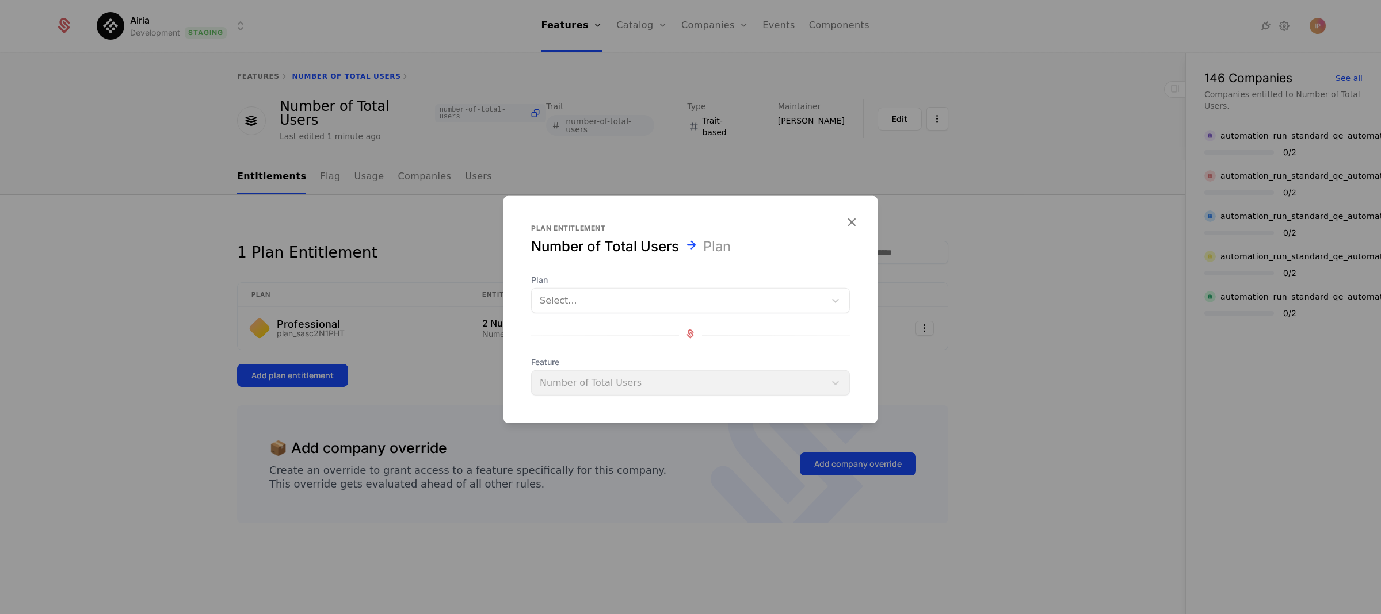
click at [615, 308] on div at bounding box center [678, 301] width 277 height 16
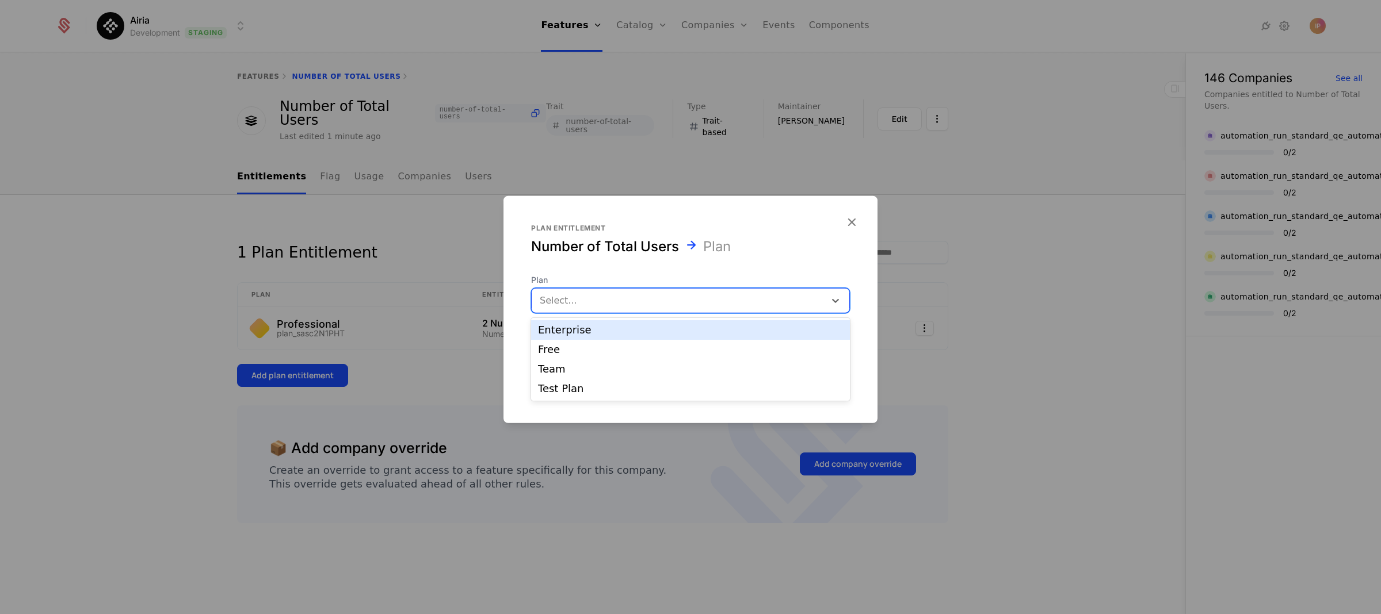
click at [591, 330] on div "Enterprise" at bounding box center [690, 330] width 305 height 10
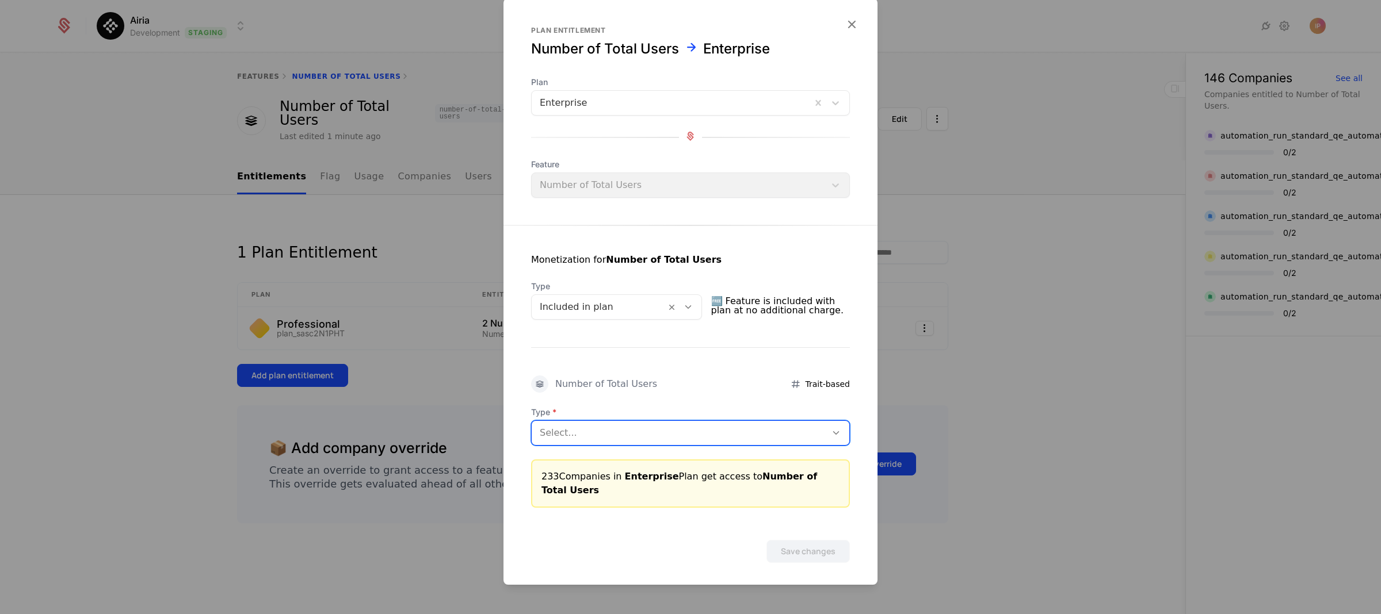
click at [826, 437] on div at bounding box center [836, 433] width 20 height 13
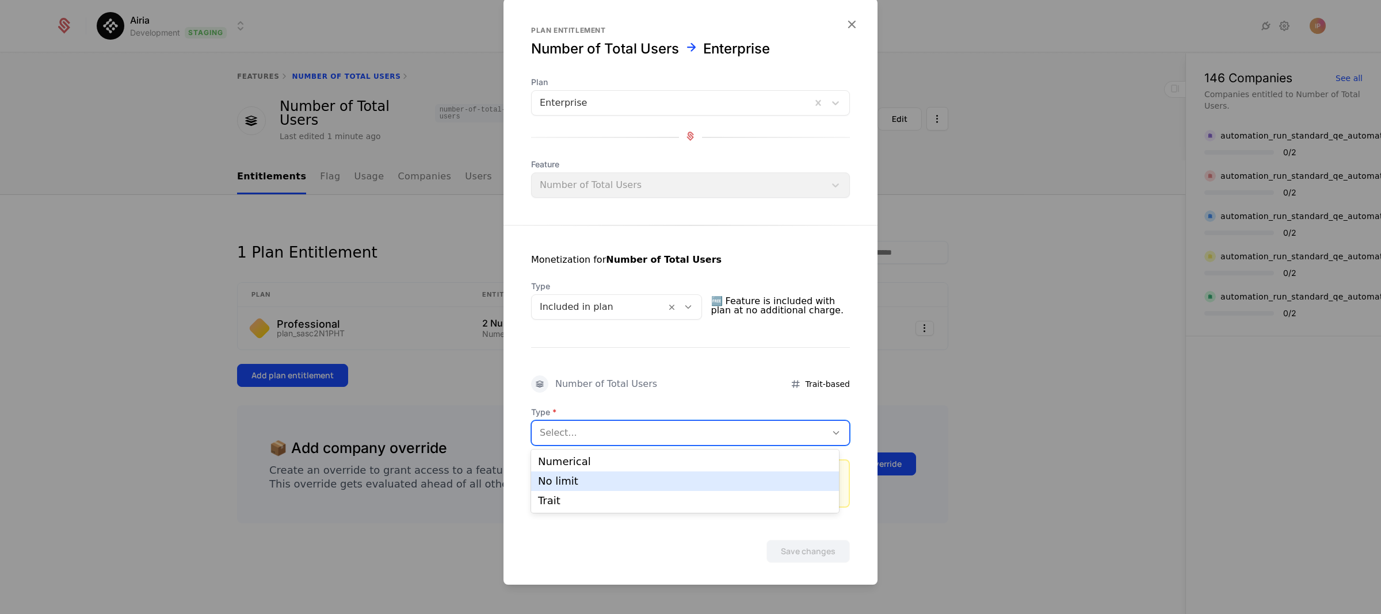
click at [724, 476] on div "No limit" at bounding box center [685, 481] width 294 height 10
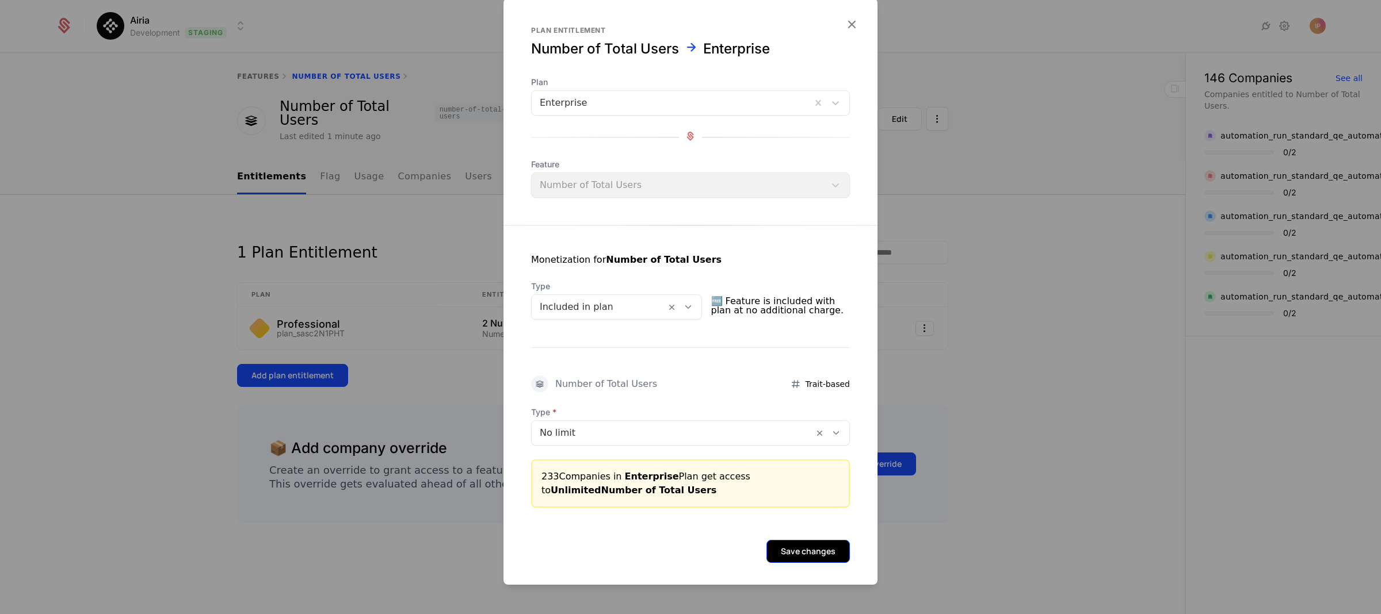
click at [809, 555] on button "Save changes" at bounding box center [807, 551] width 83 height 23
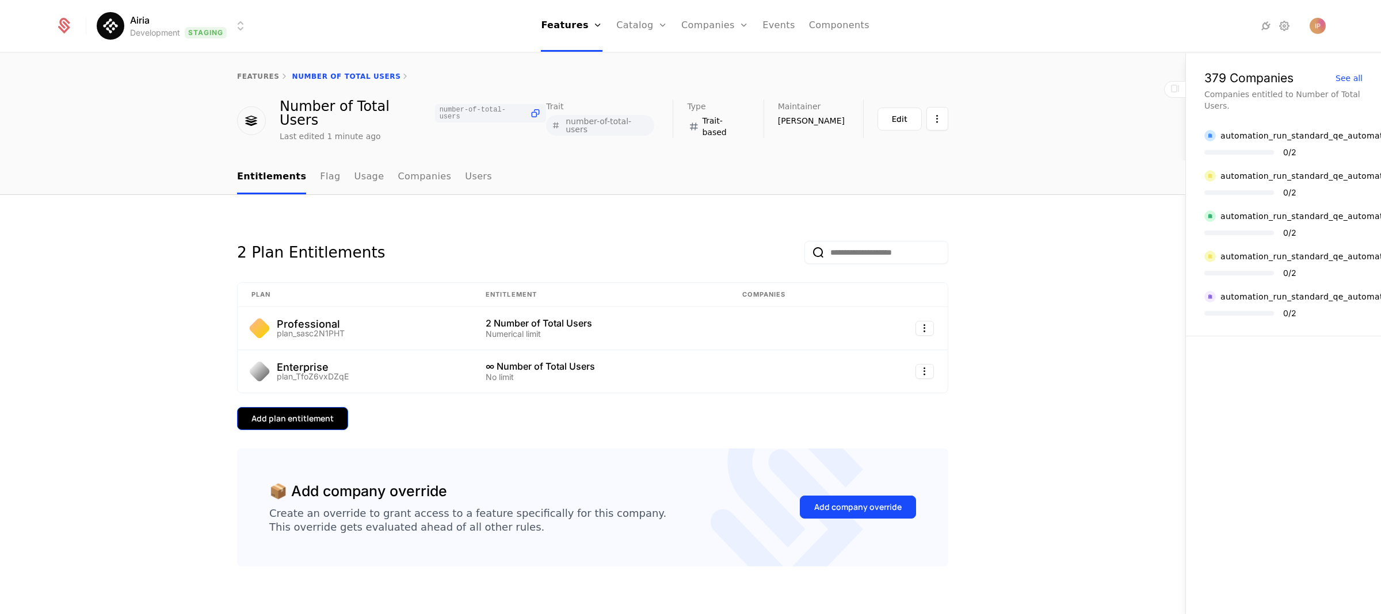
click at [304, 413] on div "Add plan entitlement" at bounding box center [292, 419] width 82 height 12
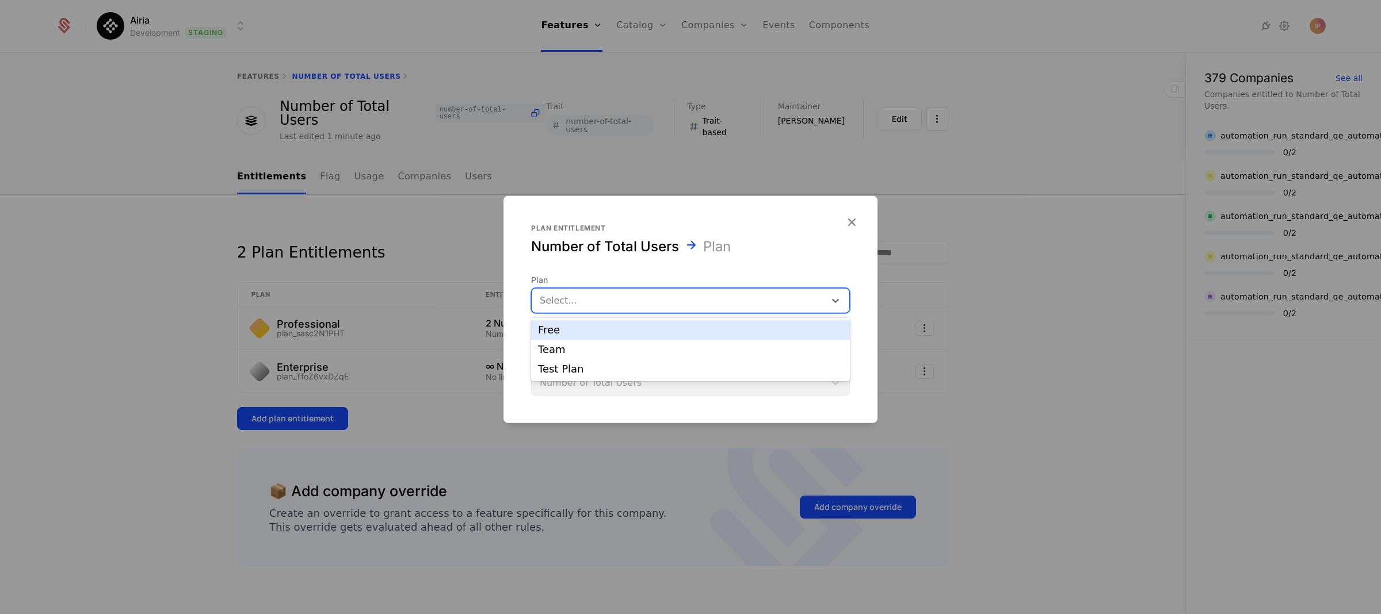
click at [701, 293] on div at bounding box center [678, 301] width 277 height 16
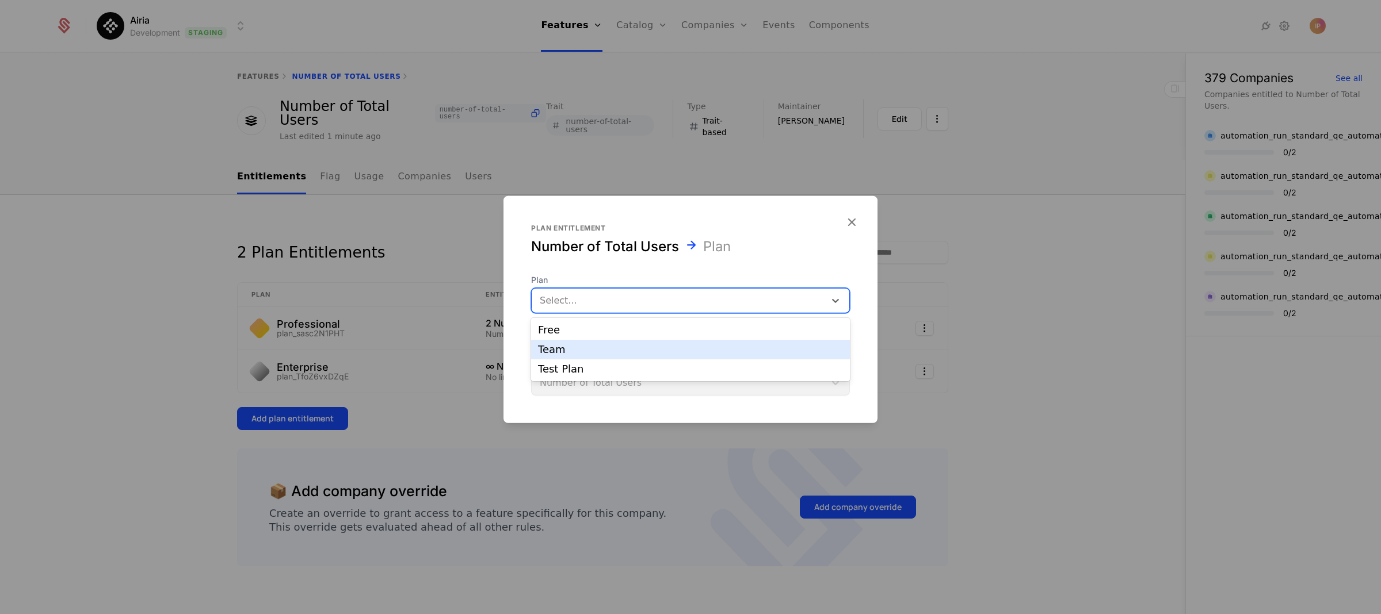
click at [616, 345] on div "Team" at bounding box center [690, 350] width 305 height 10
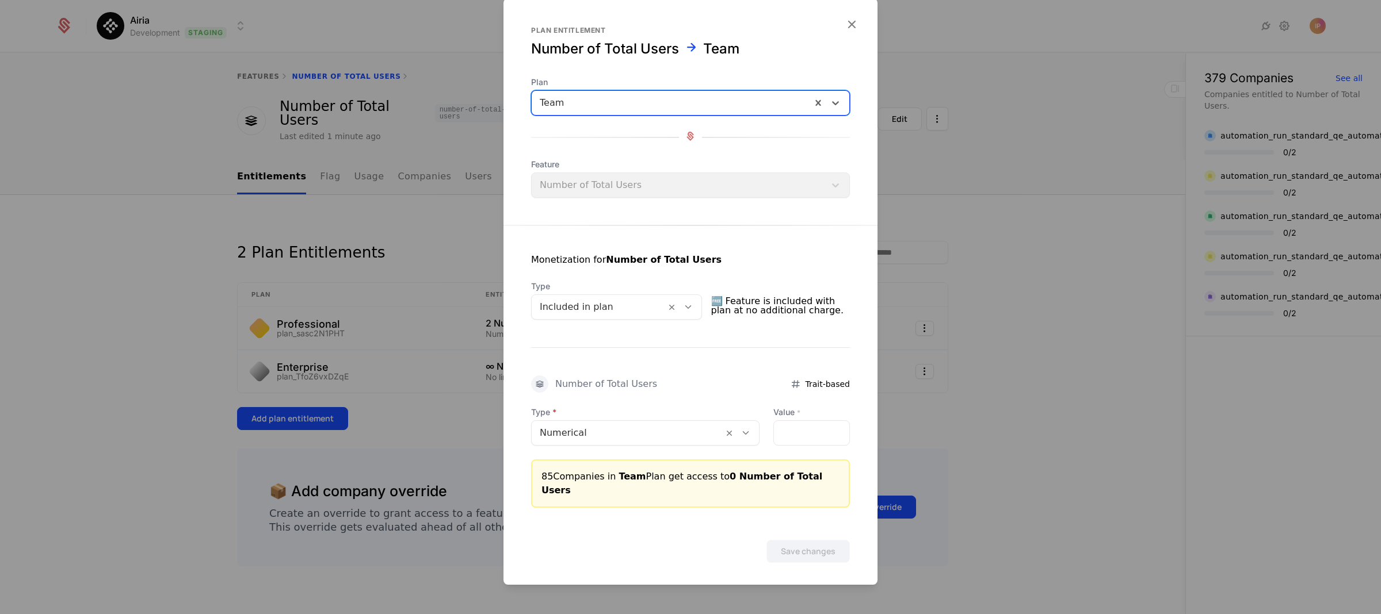
click at [685, 441] on div at bounding box center [627, 433] width 175 height 16
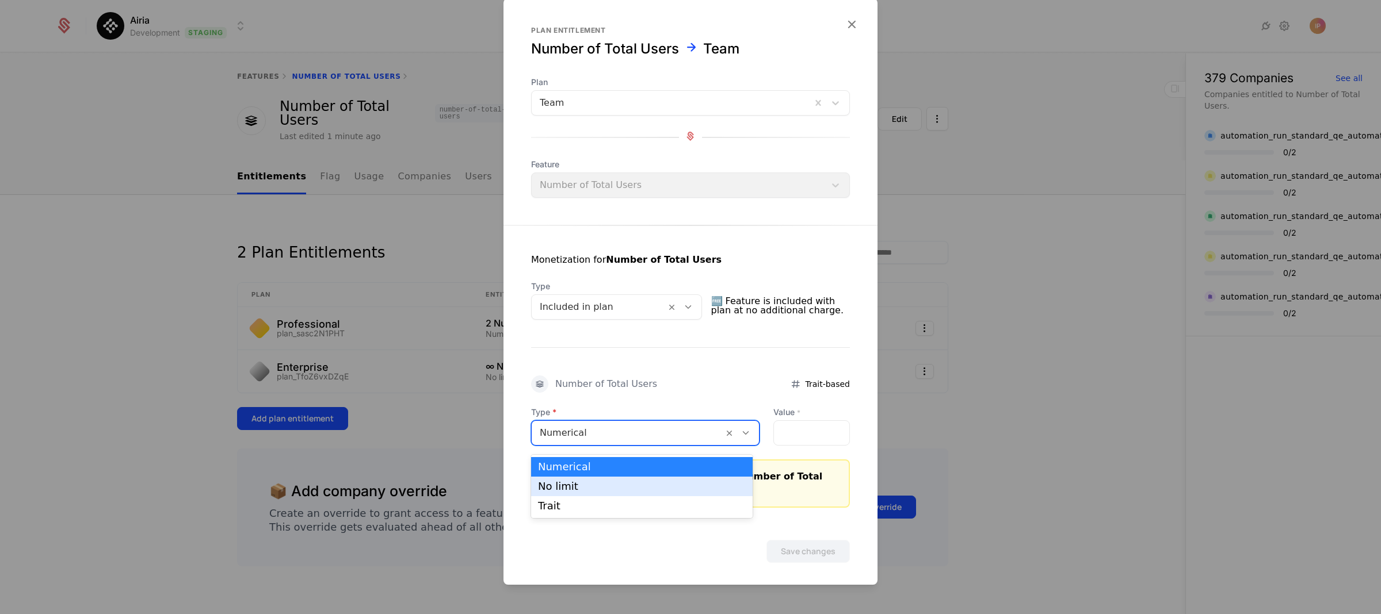
click at [651, 486] on div "No limit" at bounding box center [642, 487] width 208 height 10
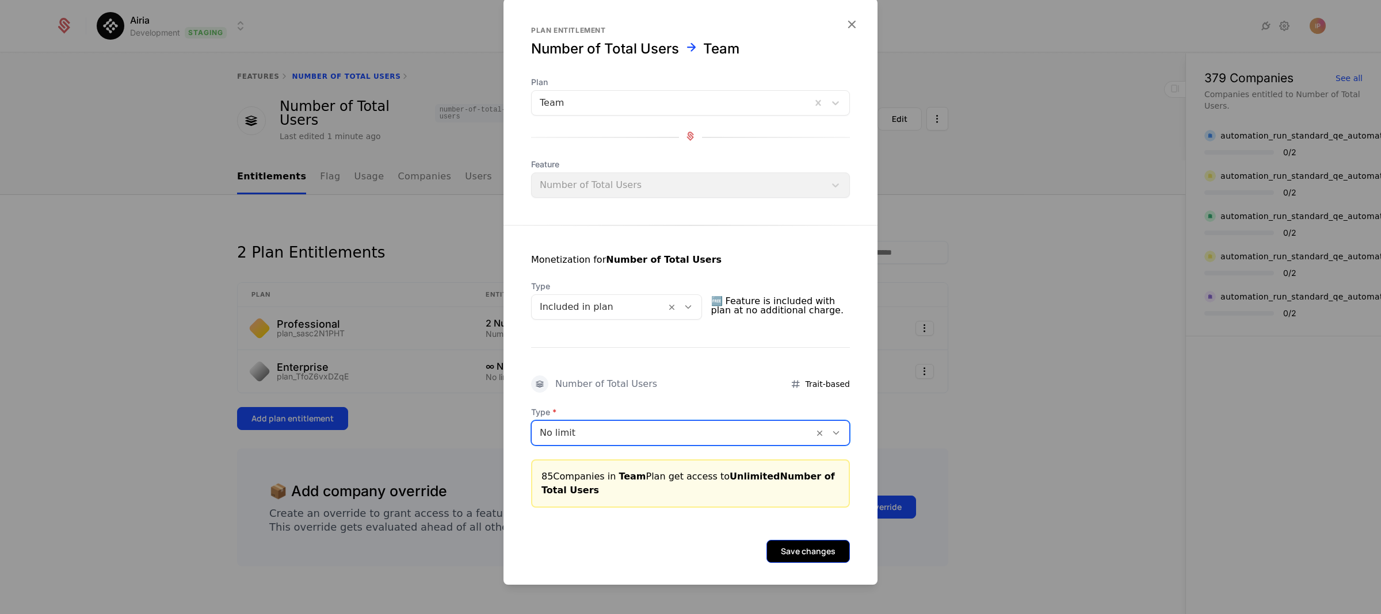
click at [807, 547] on button "Save changes" at bounding box center [807, 551] width 83 height 23
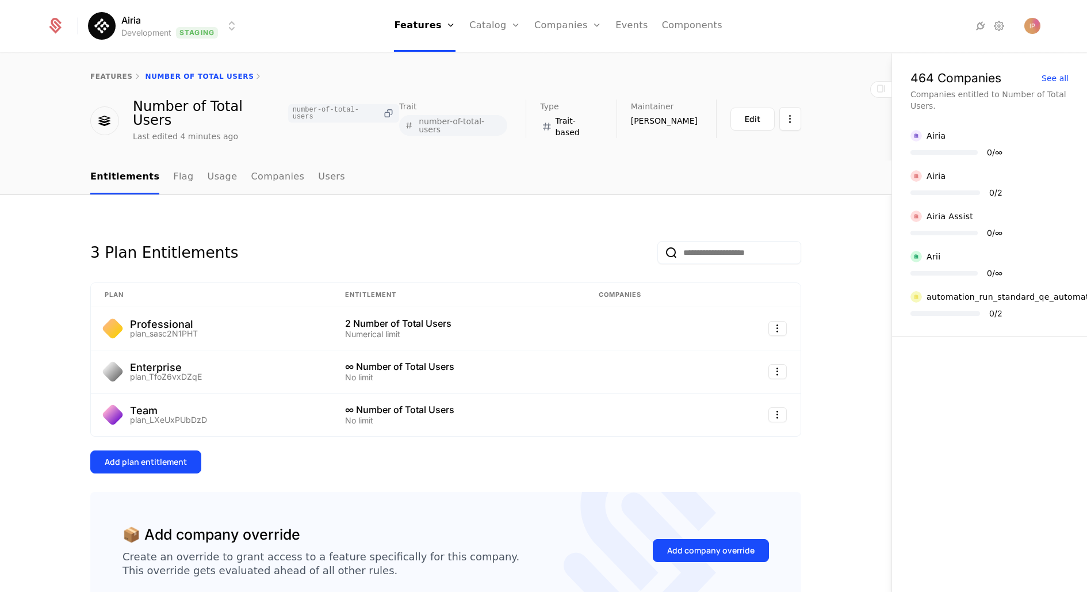
click at [383, 108] on icon at bounding box center [389, 114] width 12 height 12
